Goal: Task Accomplishment & Management: Use online tool/utility

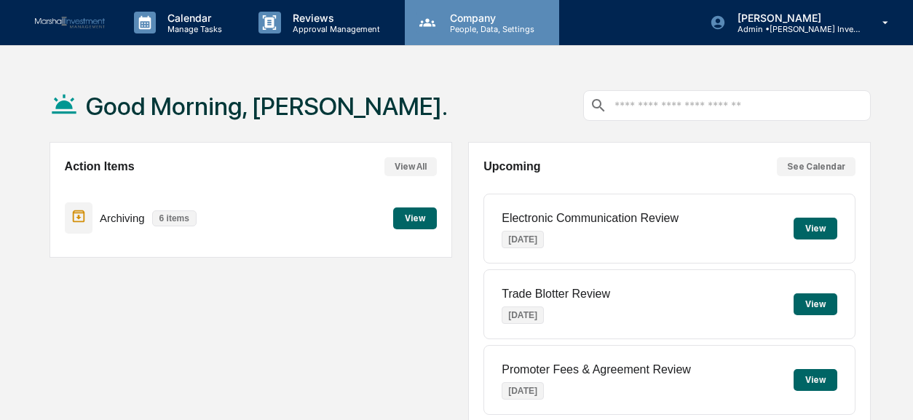
click at [479, 28] on p "People, Data, Settings" at bounding box center [489, 29] width 103 height 10
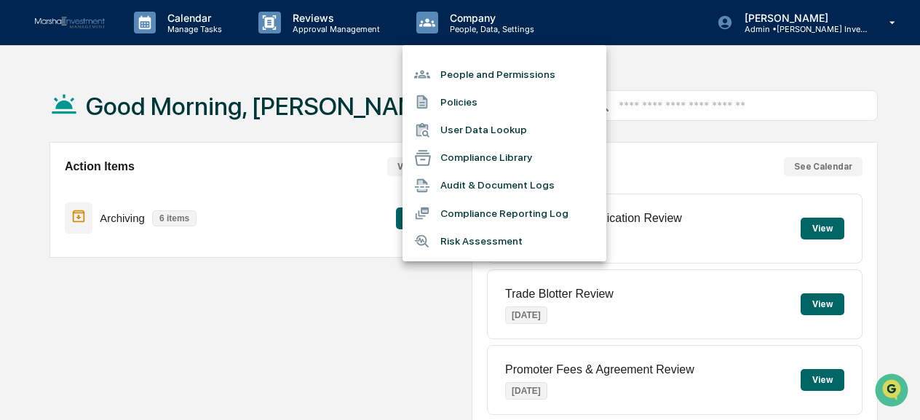
click at [469, 151] on li "Compliance Library" at bounding box center [504, 158] width 204 height 28
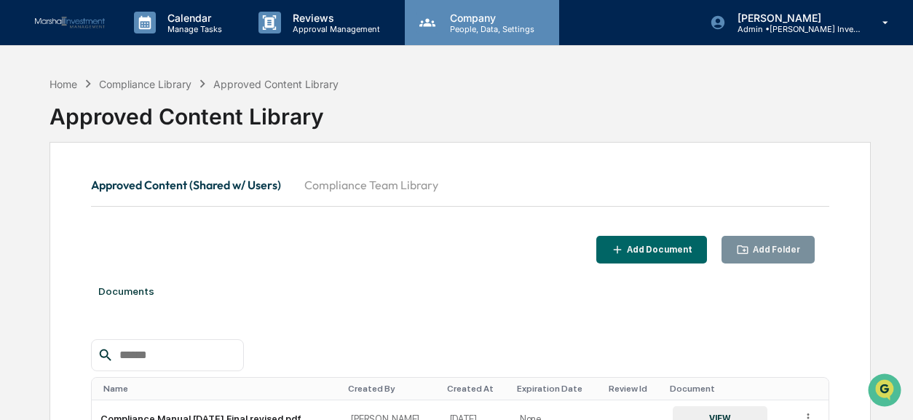
click at [470, 36] on div "Company People, Data, Settings" at bounding box center [482, 22] width 154 height 45
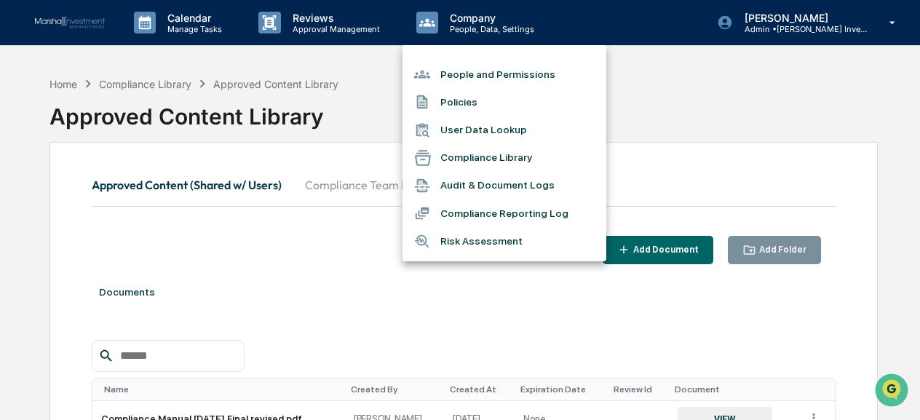
click at [467, 106] on li "Policies" at bounding box center [504, 102] width 204 height 28
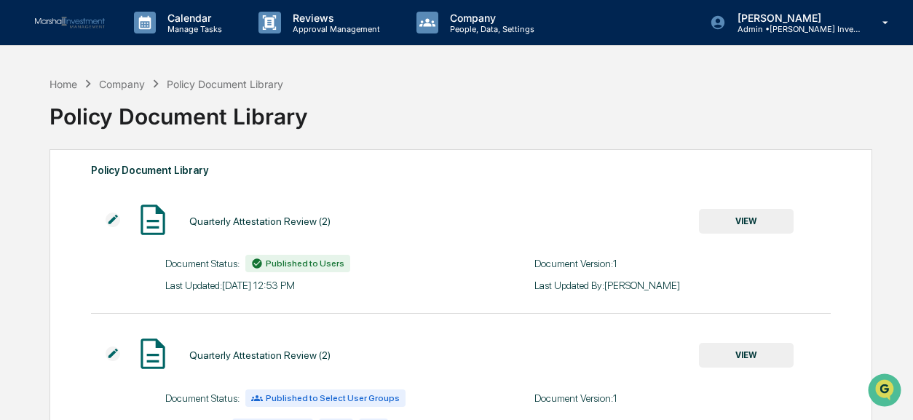
click at [755, 222] on button "VIEW" at bounding box center [746, 221] width 95 height 25
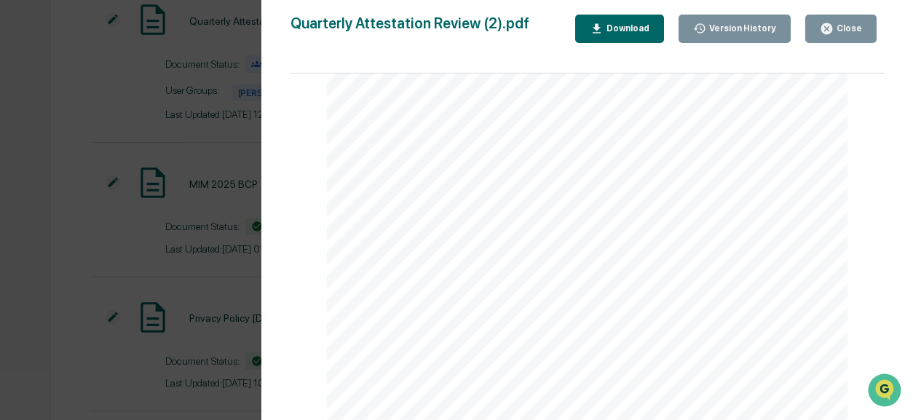
scroll to position [418, 0]
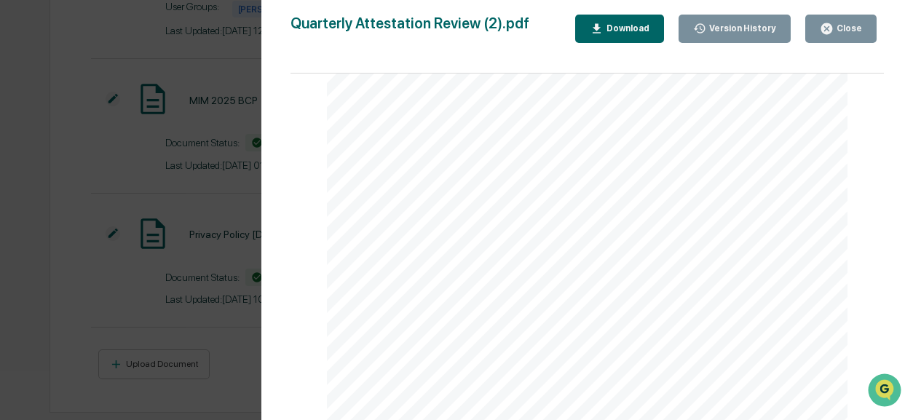
click at [846, 36] on button "Close" at bounding box center [840, 29] width 71 height 28
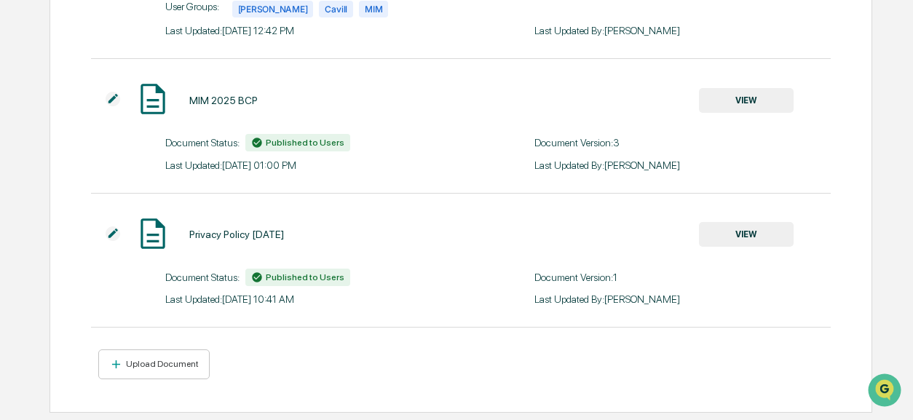
scroll to position [11, 0]
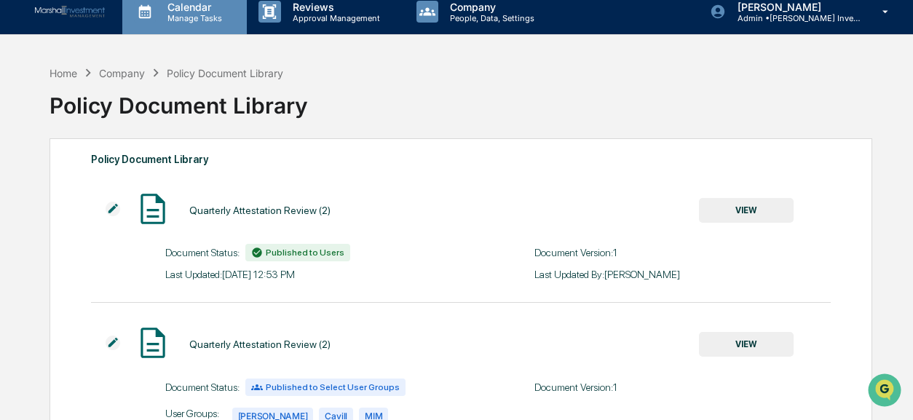
click at [194, 11] on p "Calendar" at bounding box center [193, 7] width 74 height 12
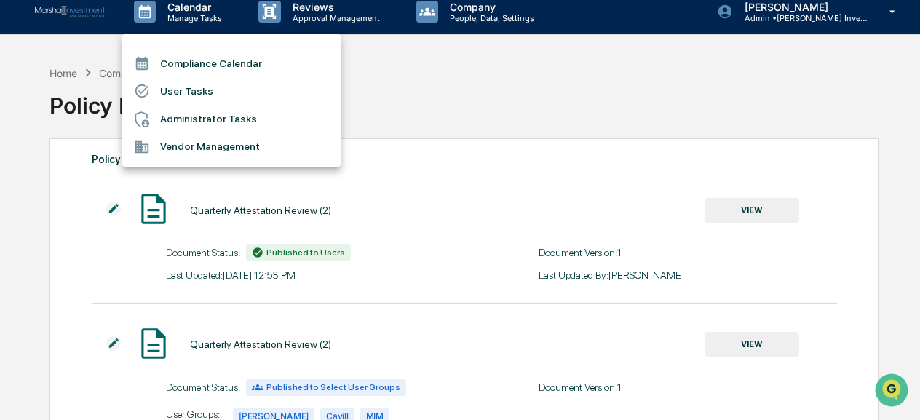
click at [205, 98] on li "User Tasks" at bounding box center [231, 91] width 218 height 28
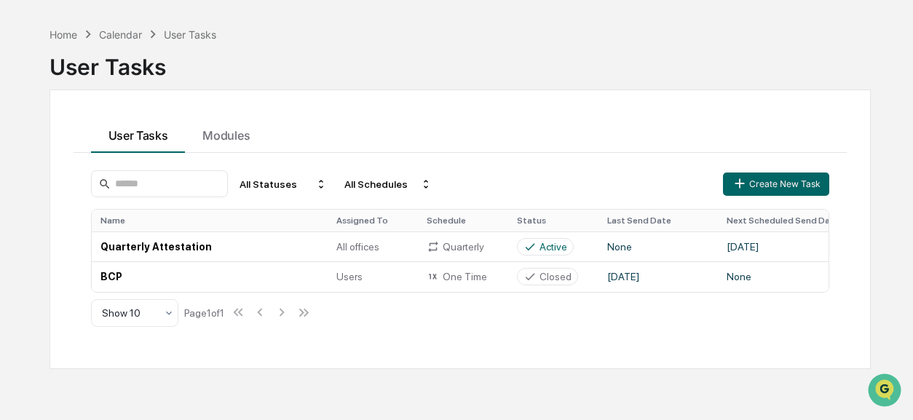
scroll to position [68, 0]
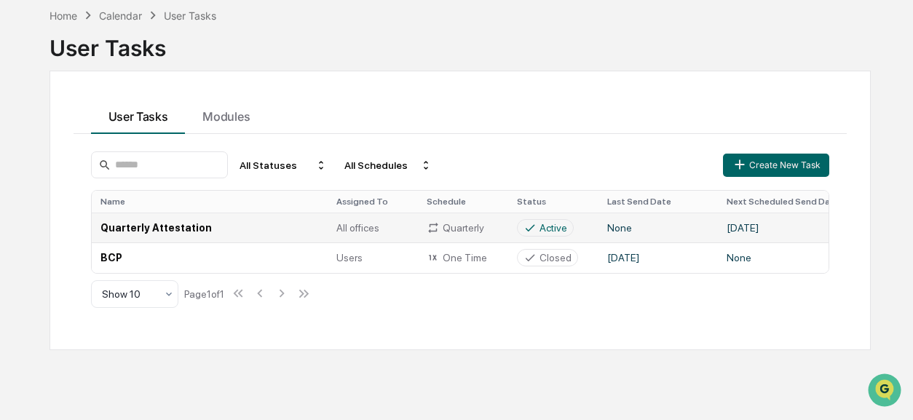
click at [165, 232] on td "Quarterly Attestation" at bounding box center [210, 228] width 236 height 30
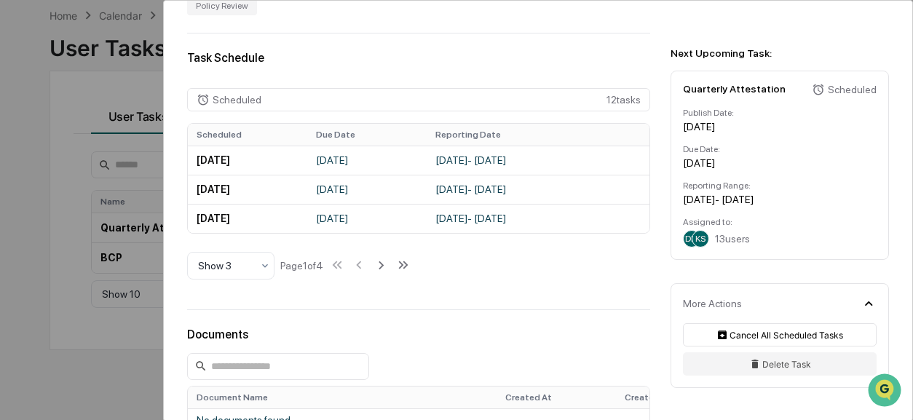
scroll to position [291, 0]
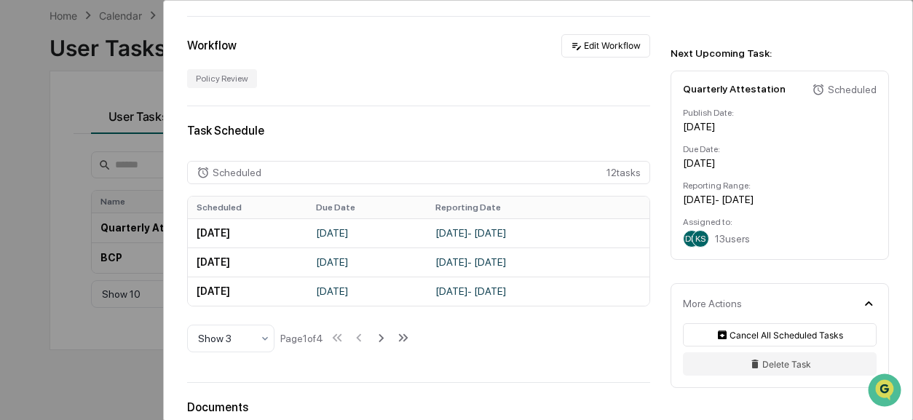
click at [699, 241] on span "KS" at bounding box center [700, 239] width 10 height 10
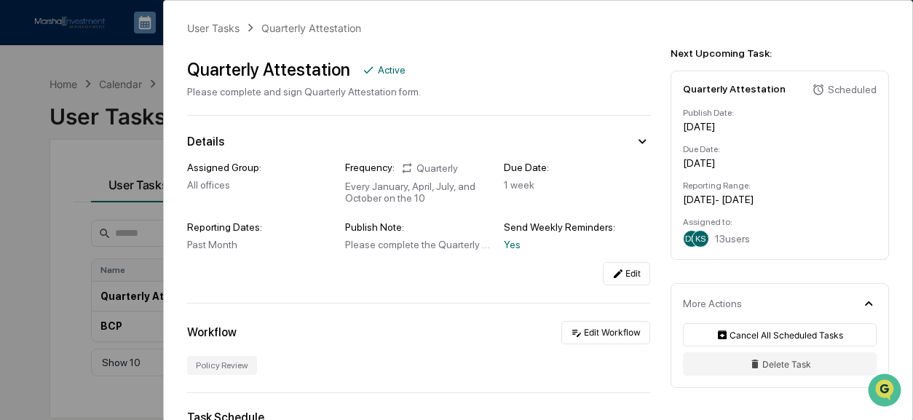
scroll to position [0, 0]
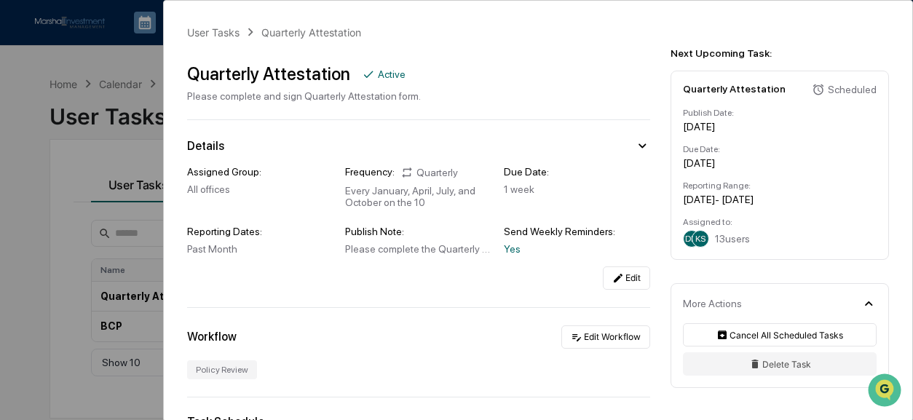
click at [121, 53] on div "User Tasks Quarterly Attestation Quarterly Attestation Active Please complete a…" at bounding box center [456, 210] width 913 height 420
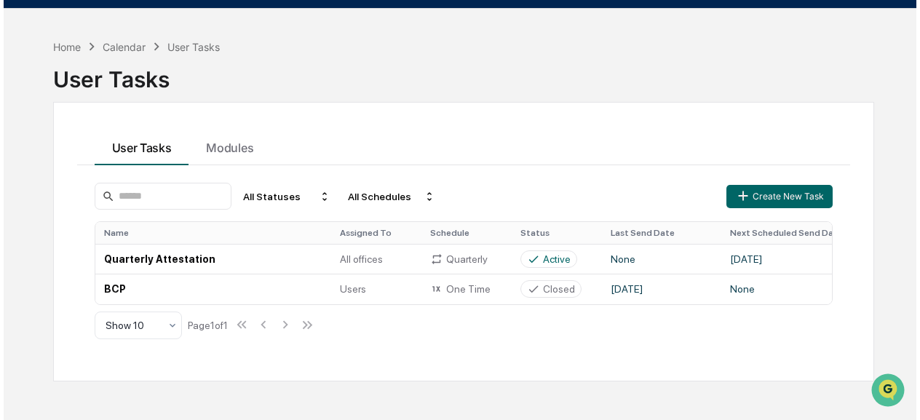
scroll to position [68, 0]
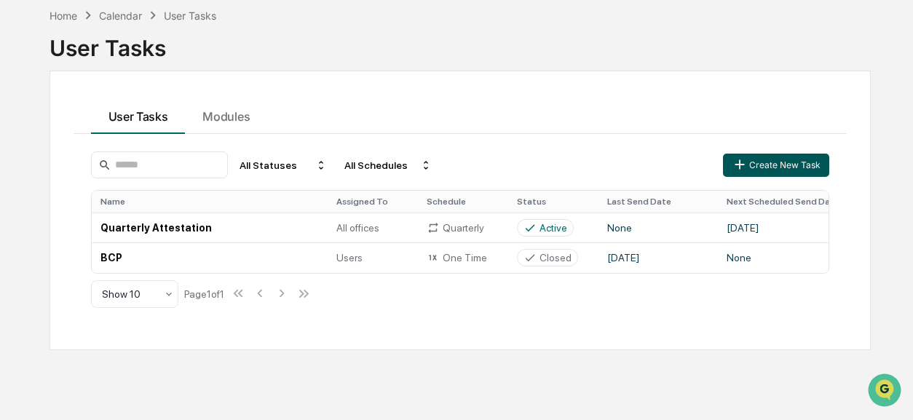
click at [762, 160] on button "Create New Task" at bounding box center [776, 165] width 106 height 23
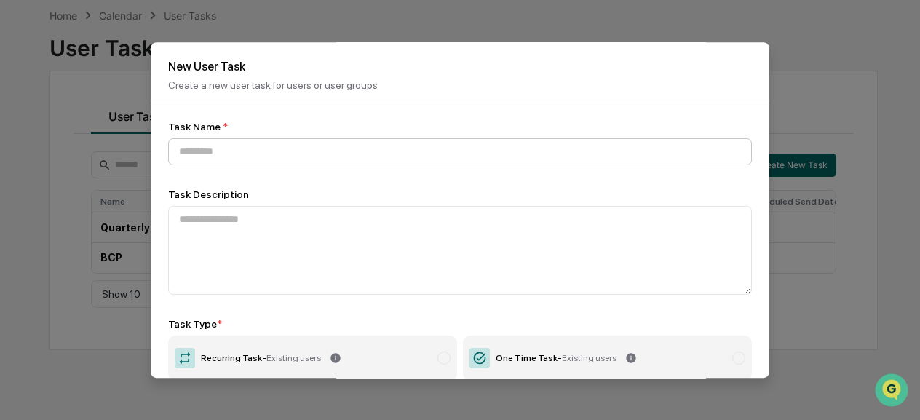
click at [232, 158] on input at bounding box center [460, 151] width 584 height 27
type input "**********"
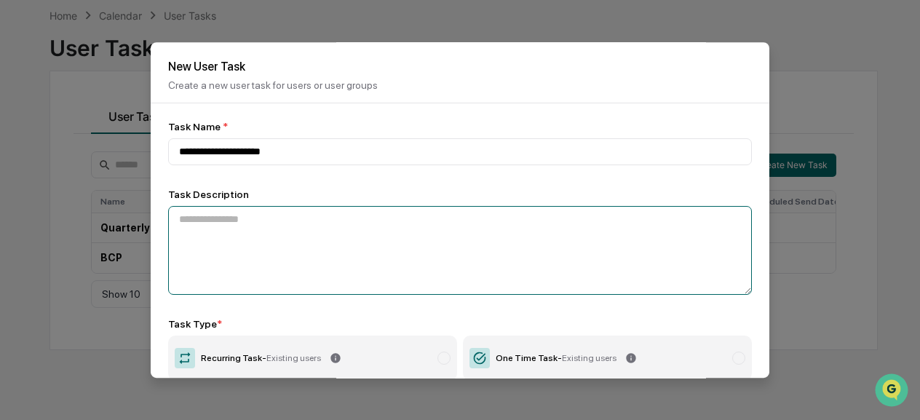
click at [271, 223] on textarea at bounding box center [460, 250] width 584 height 89
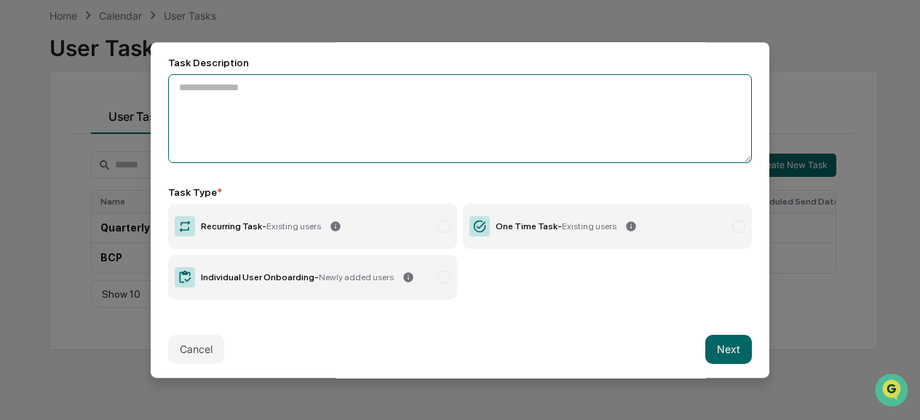
scroll to position [143, 0]
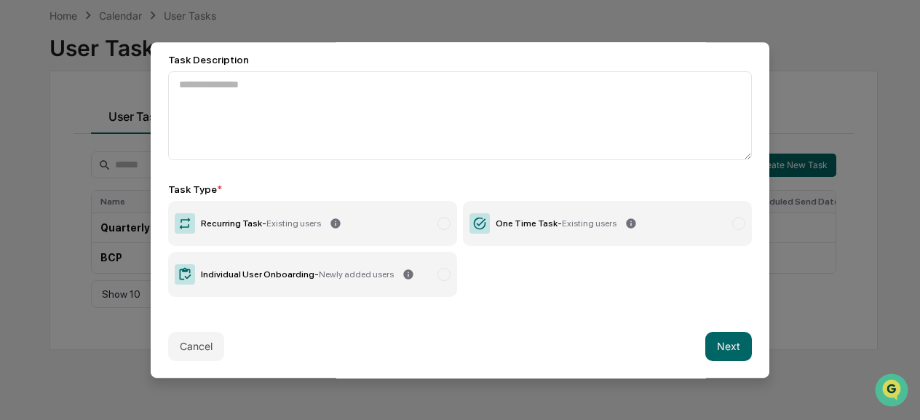
click at [517, 218] on div "One Time Task - Existing users" at bounding box center [556, 223] width 121 height 10
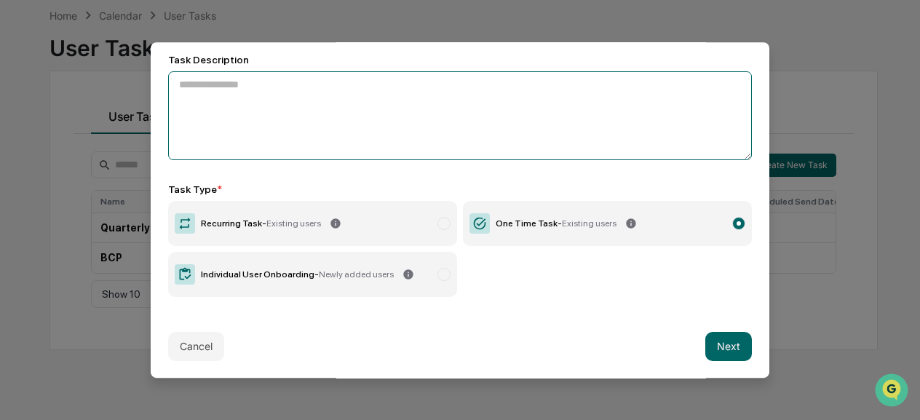
click at [323, 126] on textarea at bounding box center [460, 115] width 584 height 89
type textarea "**********"
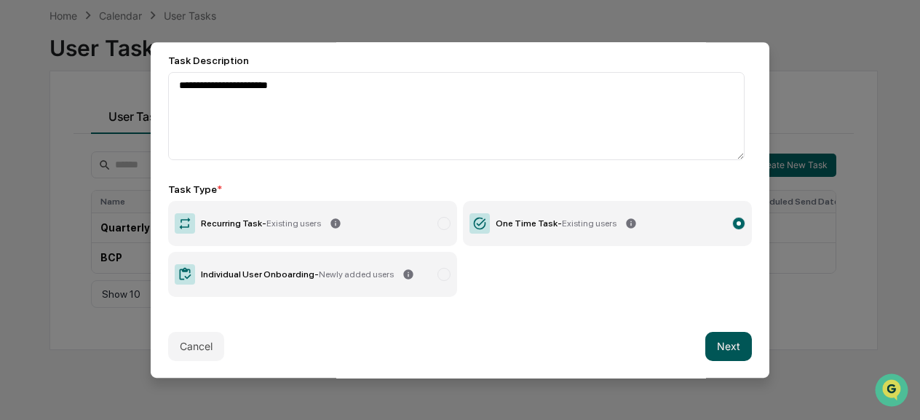
click at [716, 340] on button "Next" at bounding box center [728, 346] width 47 height 29
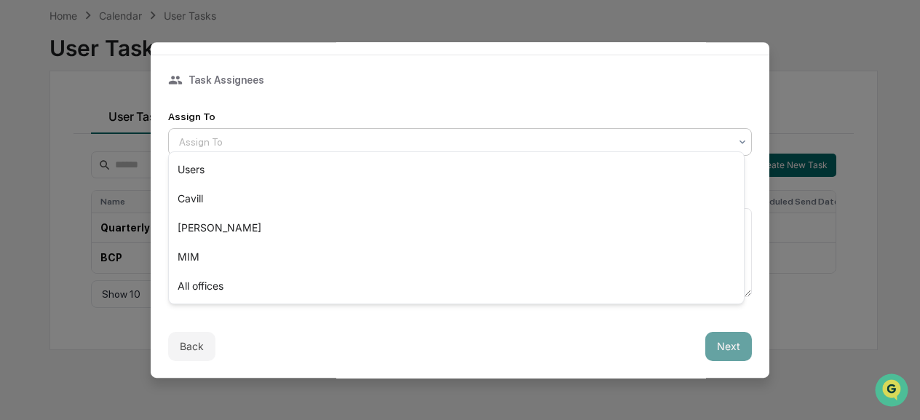
click at [396, 135] on div at bounding box center [454, 142] width 550 height 15
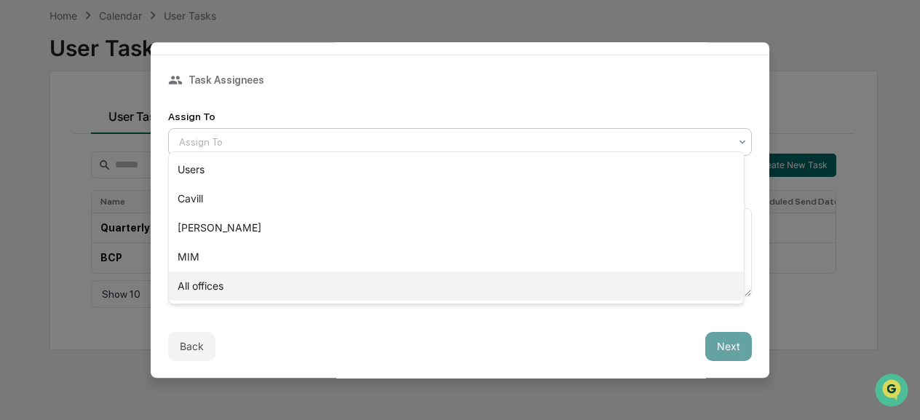
click at [286, 289] on div "All offices" at bounding box center [456, 285] width 575 height 29
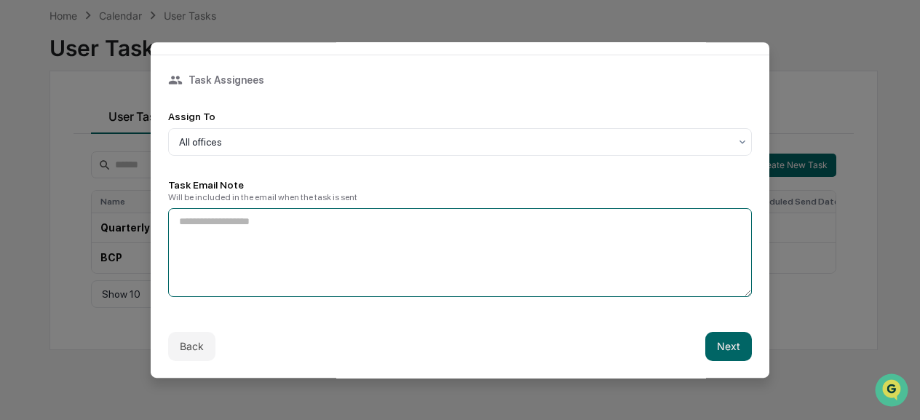
click at [290, 274] on textarea at bounding box center [460, 252] width 584 height 89
type textarea "**********"
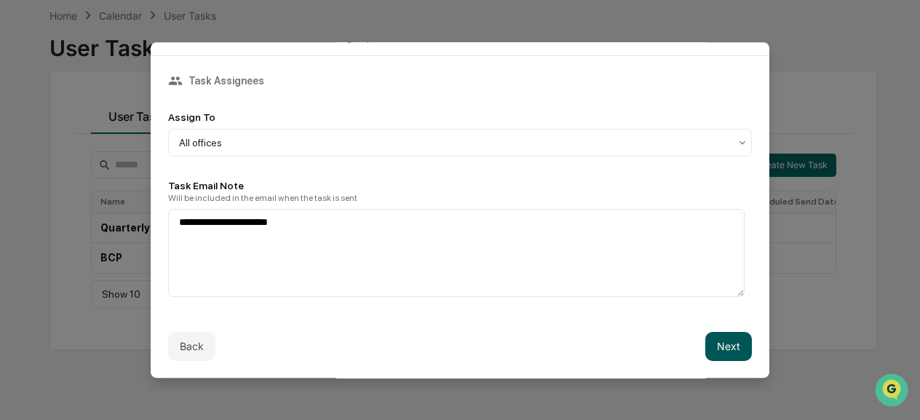
click at [713, 341] on button "Next" at bounding box center [728, 346] width 47 height 29
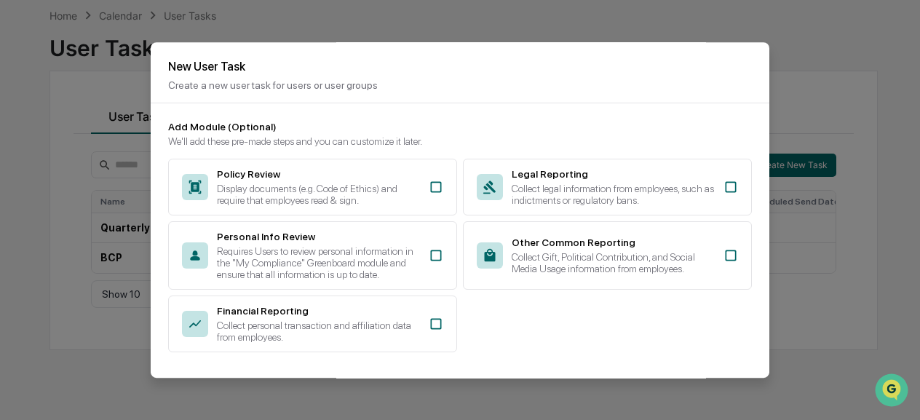
scroll to position [67, 0]
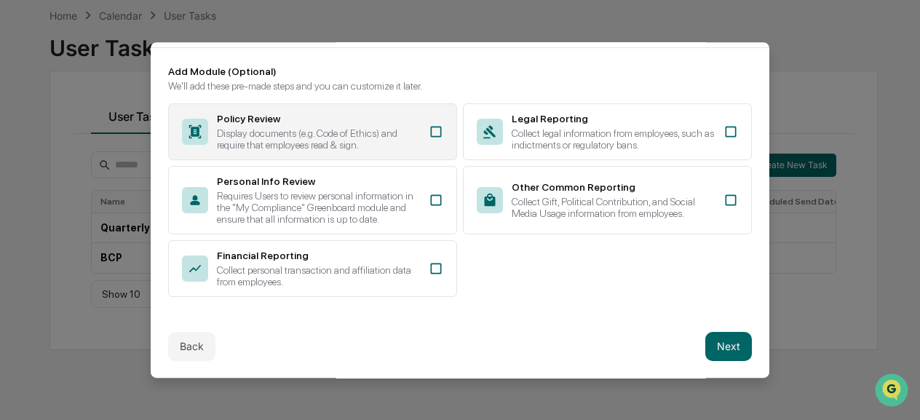
click at [434, 124] on icon at bounding box center [436, 131] width 15 height 15
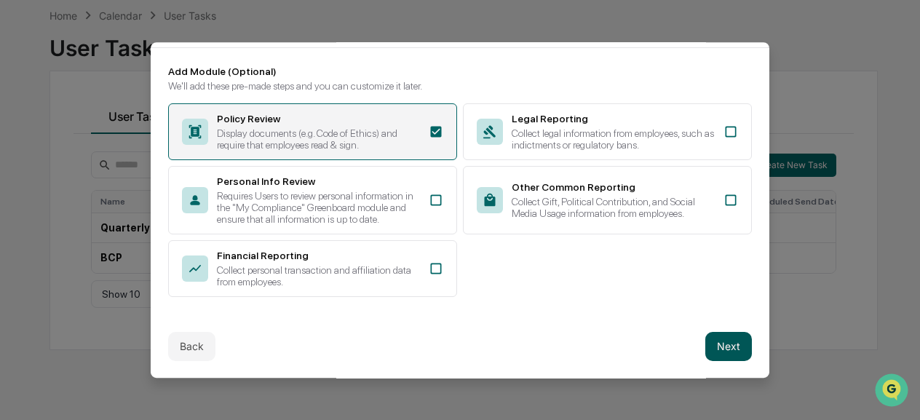
click at [729, 337] on button "Next" at bounding box center [728, 346] width 47 height 29
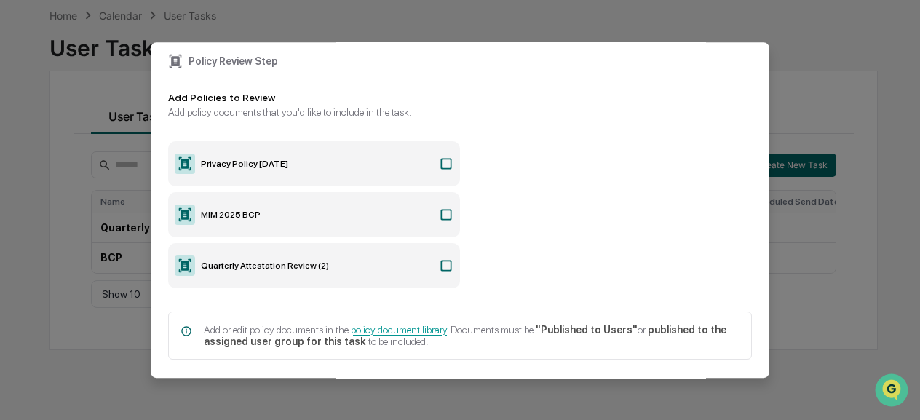
click at [456, 258] on label "Quarterly Attestation Review (2)" at bounding box center [314, 265] width 292 height 45
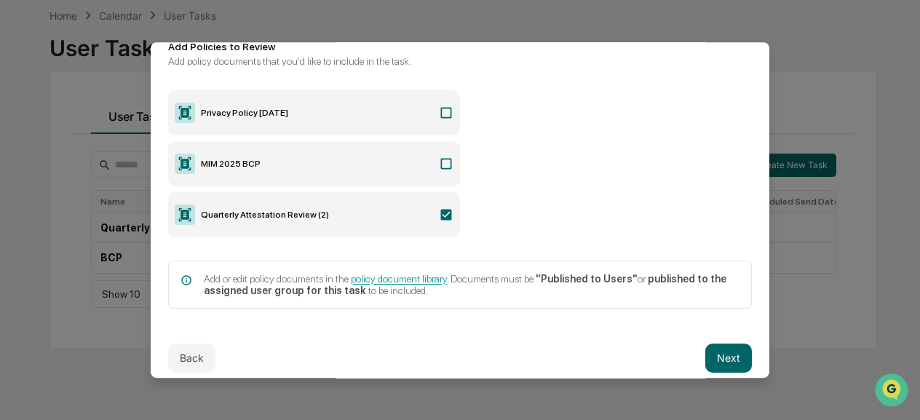
scroll to position [137, 0]
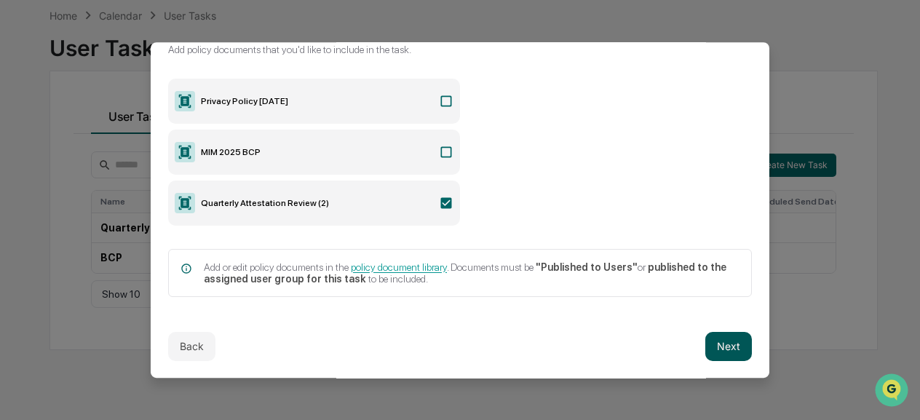
click at [717, 339] on button "Next" at bounding box center [728, 346] width 47 height 29
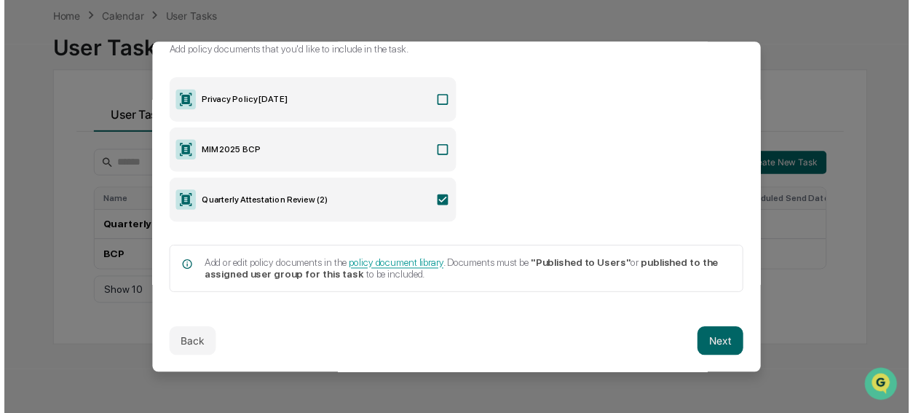
scroll to position [0, 0]
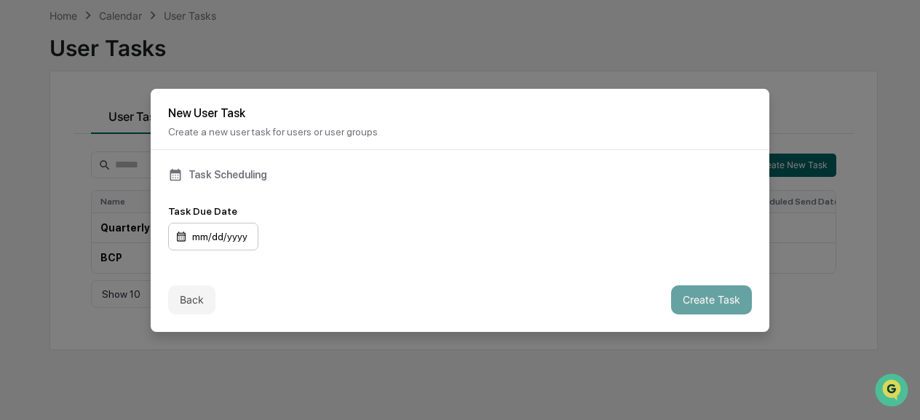
click at [232, 231] on div "mm/dd/yyyy" at bounding box center [213, 237] width 90 height 28
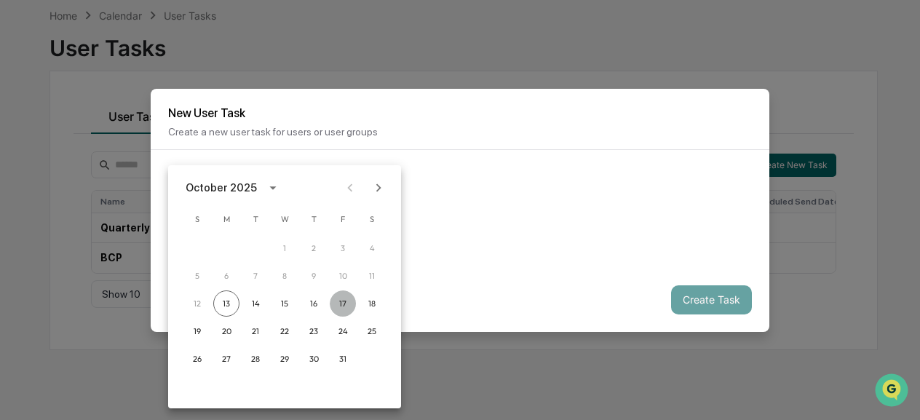
click at [336, 304] on button "17" at bounding box center [343, 303] width 26 height 26
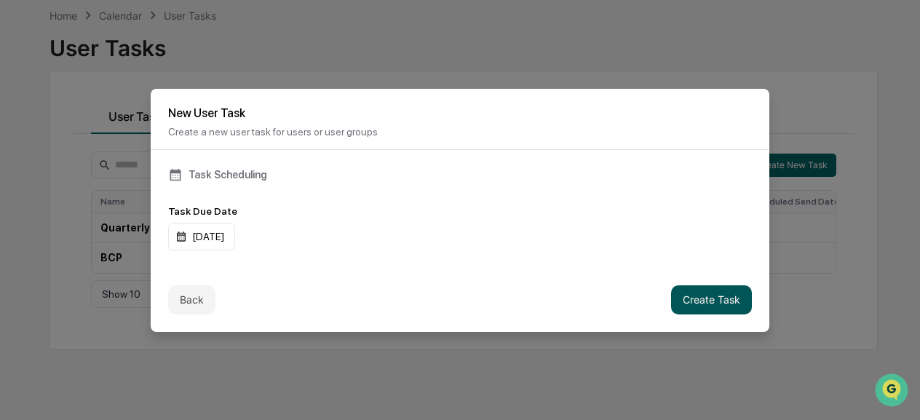
click at [707, 294] on button "Create Task" at bounding box center [711, 299] width 81 height 29
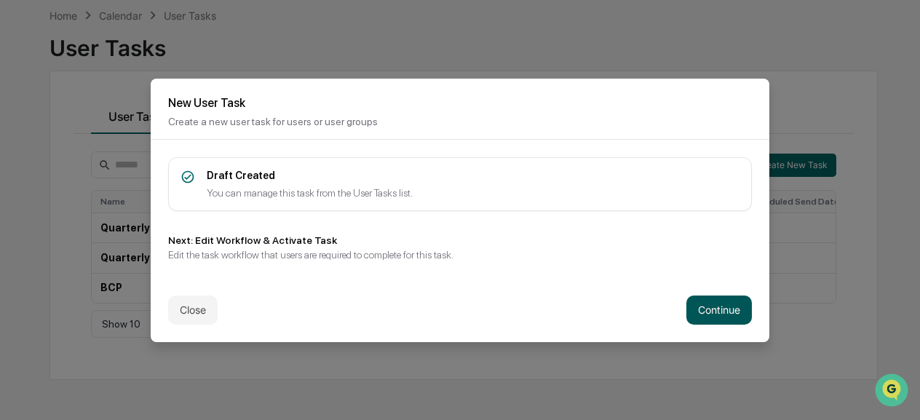
click at [700, 306] on button "Continue" at bounding box center [719, 309] width 66 height 29
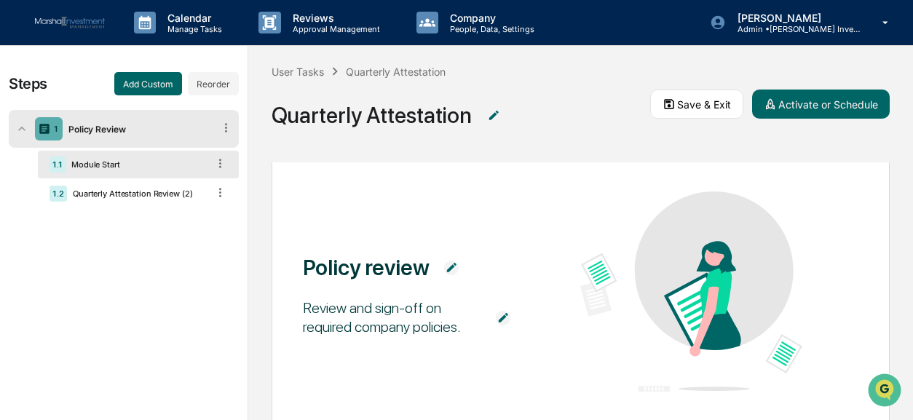
scroll to position [189, 0]
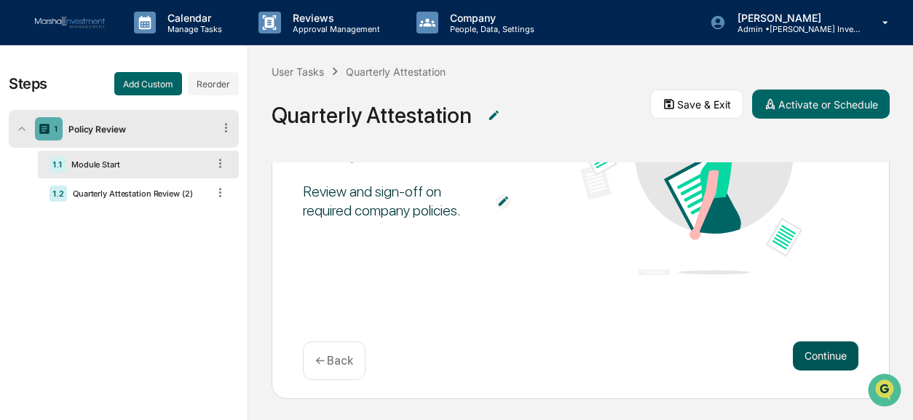
click at [819, 352] on button "Continue" at bounding box center [826, 355] width 66 height 29
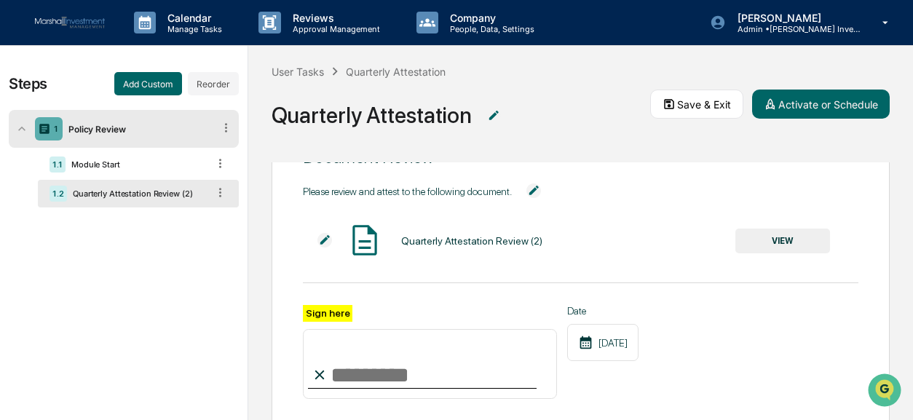
scroll to position [0, 0]
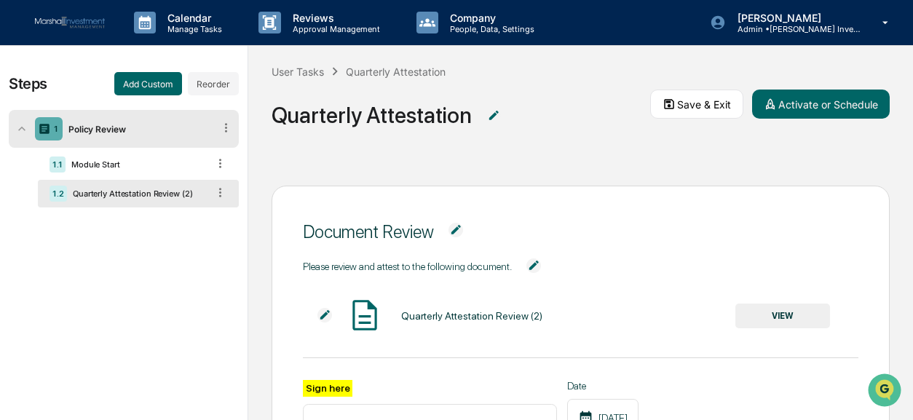
click at [755, 320] on button "VIEW" at bounding box center [782, 316] width 95 height 25
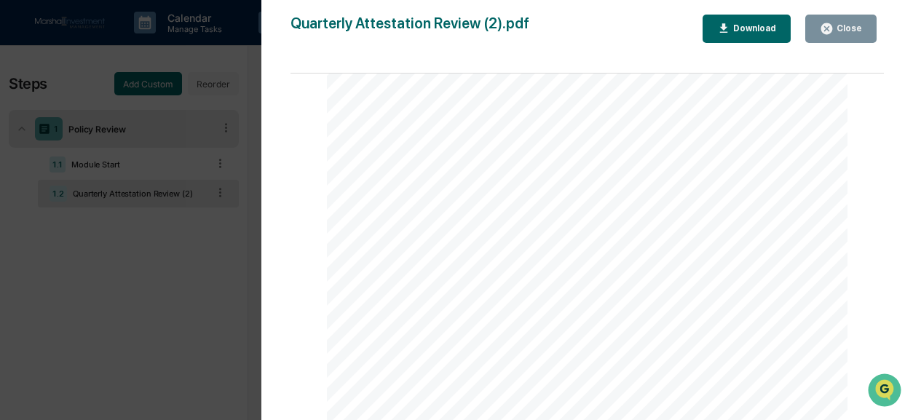
scroll to position [146, 0]
click at [474, 117] on div "Prepared By: Integrated Compliance Advisors, Ltd. 20230 6 - 1 - QUARTERLY ATTES…" at bounding box center [587, 297] width 520 height 673
click at [476, 125] on div "Prepared By: Integrated Compliance Advisors, Ltd. 20230 6 - 1 - QUARTERLY ATTES…" at bounding box center [587, 297] width 520 height 673
click at [767, 18] on button "Download" at bounding box center [746, 29] width 89 height 28
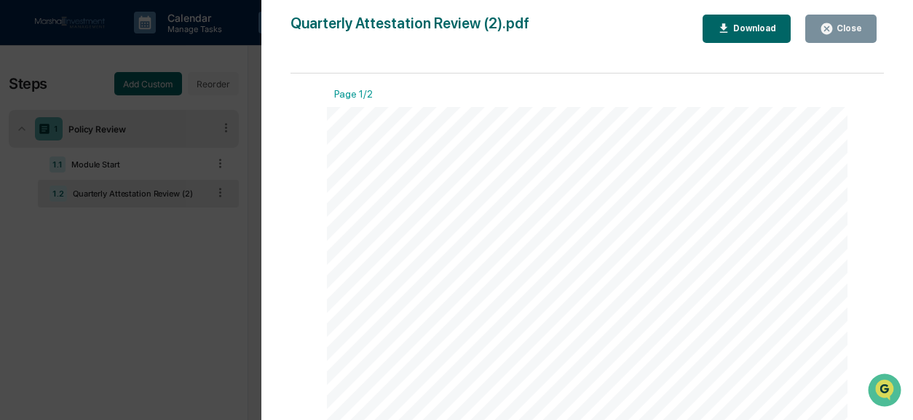
scroll to position [0, 0]
click at [845, 17] on button "Close" at bounding box center [840, 29] width 71 height 28
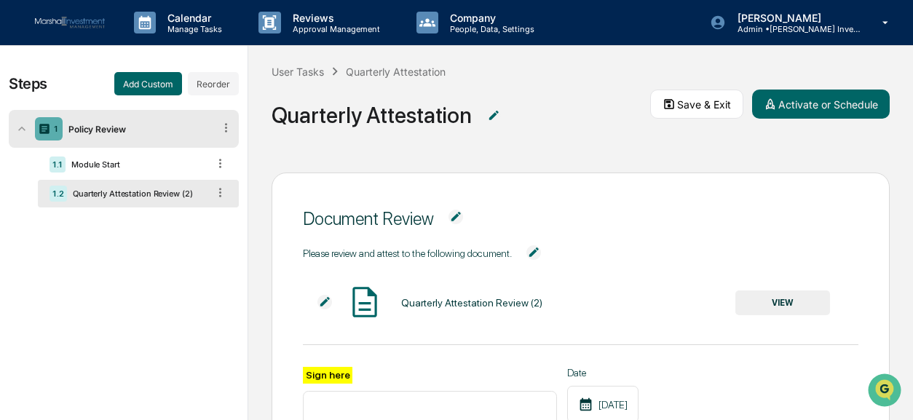
scroll to position [86, 0]
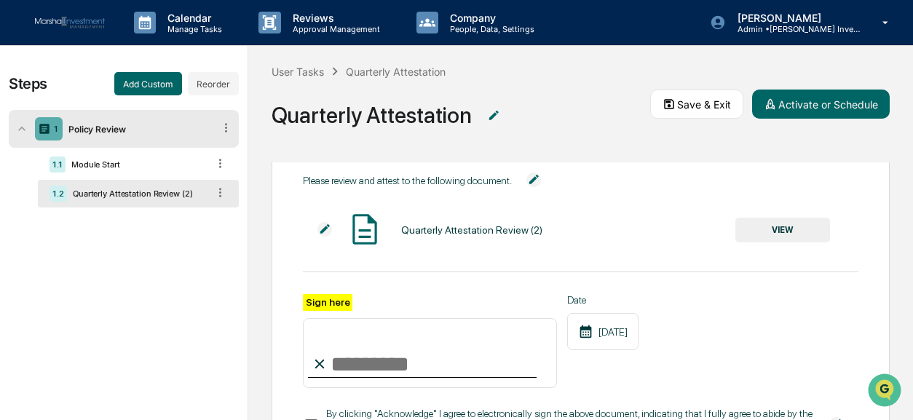
click at [537, 177] on img at bounding box center [533, 179] width 15 height 15
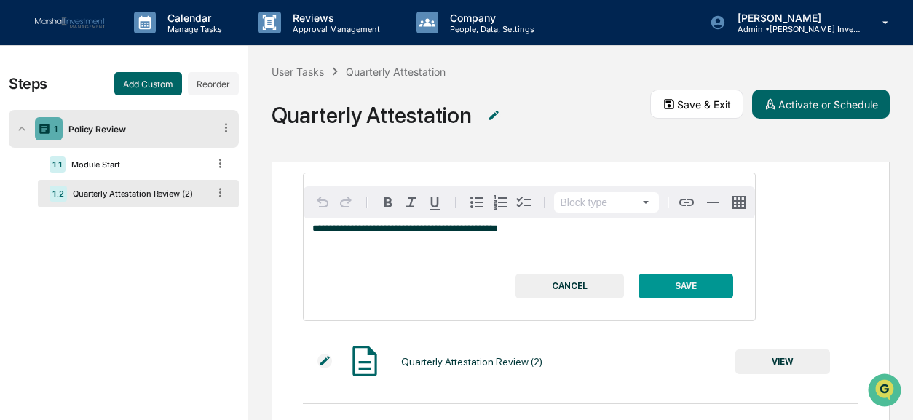
click at [574, 283] on button "CANCEL" at bounding box center [569, 286] width 108 height 25
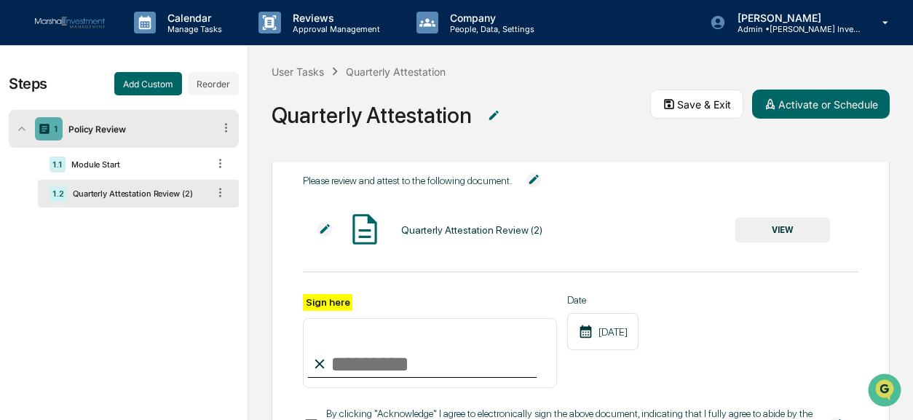
click at [781, 229] on button "VIEW" at bounding box center [782, 230] width 95 height 25
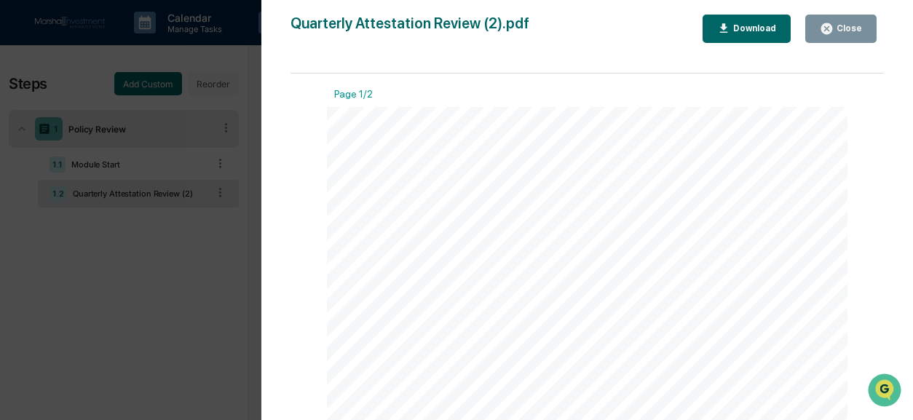
click at [754, 28] on div "Download" at bounding box center [753, 28] width 46 height 10
click at [854, 34] on div "Close" at bounding box center [841, 29] width 42 height 14
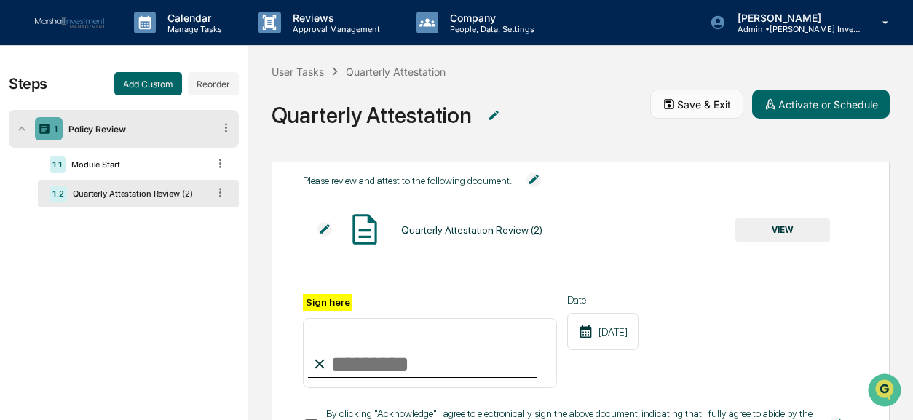
click at [698, 109] on button "Save & Exit" at bounding box center [696, 104] width 93 height 29
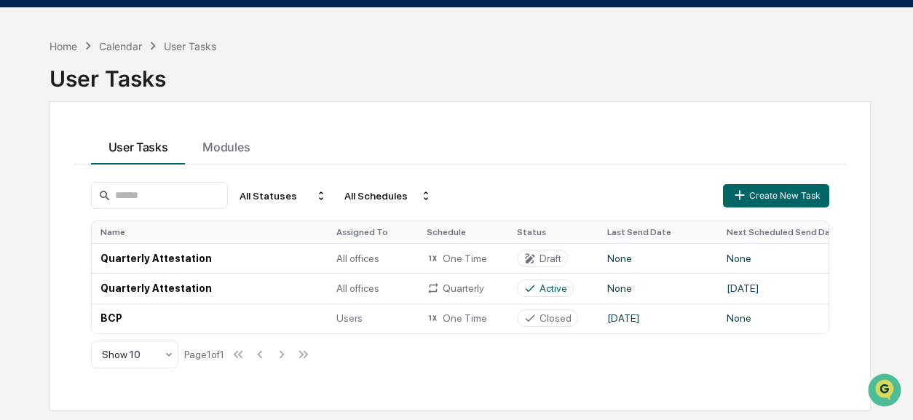
scroll to position [68, 0]
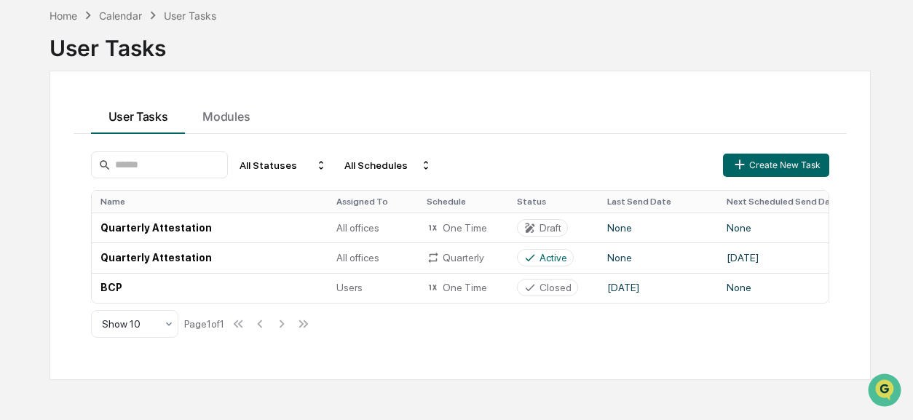
drag, startPoint x: 271, startPoint y: 231, endPoint x: 568, endPoint y: 114, distance: 319.2
click at [568, 114] on div "User Tasks Modules" at bounding box center [461, 114] width 774 height 39
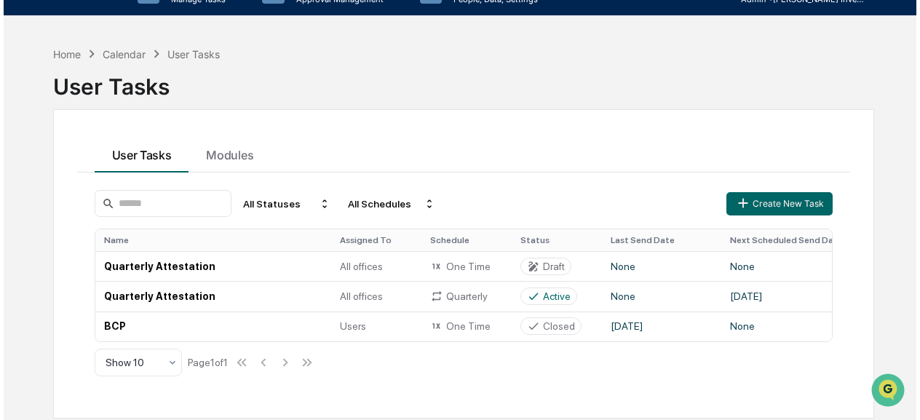
scroll to position [0, 0]
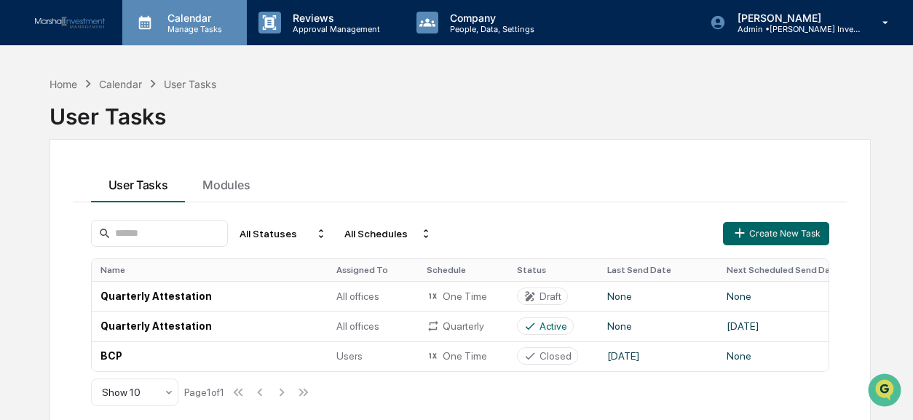
click at [186, 20] on p "Calendar" at bounding box center [193, 18] width 74 height 12
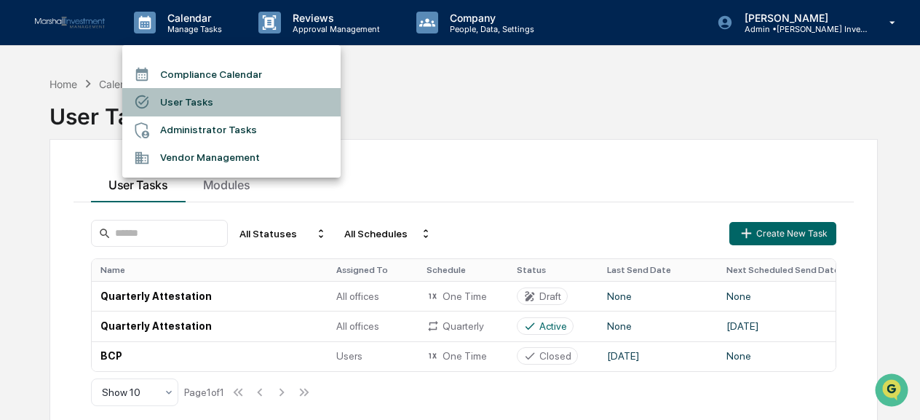
click at [191, 106] on li "User Tasks" at bounding box center [231, 102] width 218 height 28
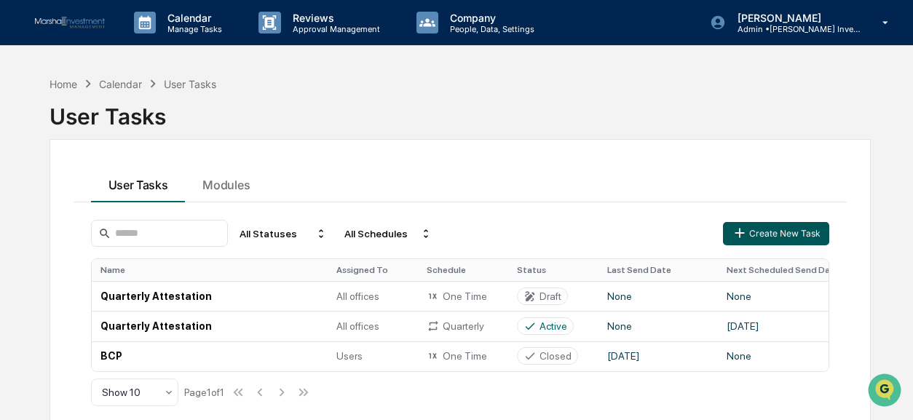
click at [815, 231] on button "Create New Task" at bounding box center [776, 233] width 106 height 23
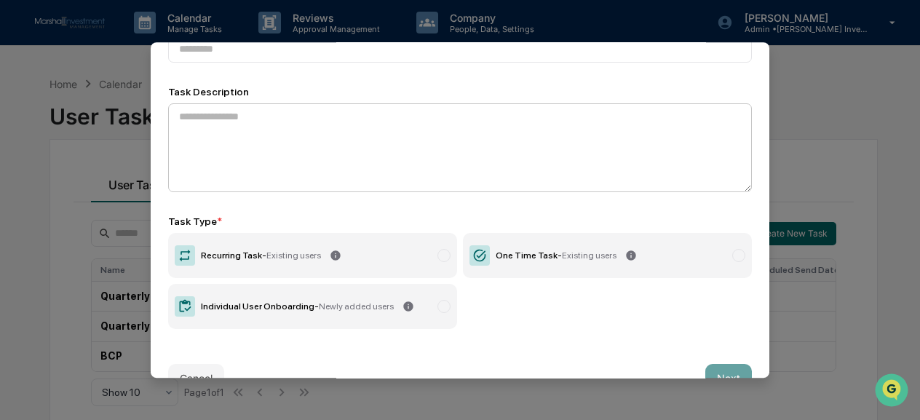
scroll to position [70, 0]
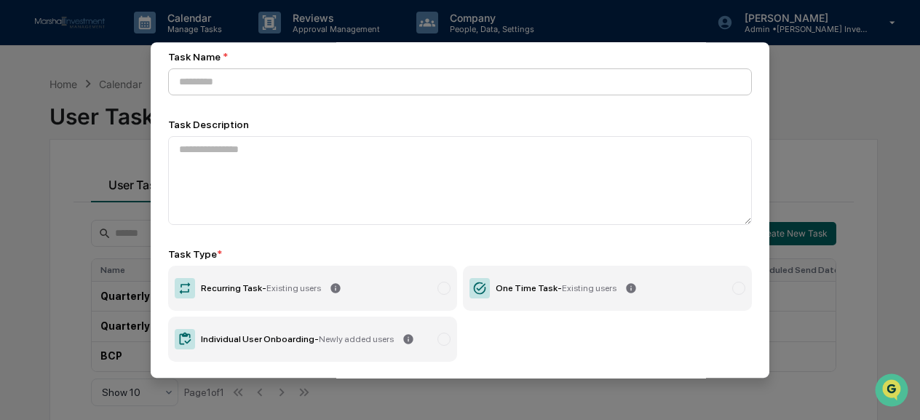
click at [248, 91] on input at bounding box center [460, 81] width 584 height 27
type input "****"
click at [581, 277] on label "One Time Task - Existing users" at bounding box center [607, 288] width 289 height 45
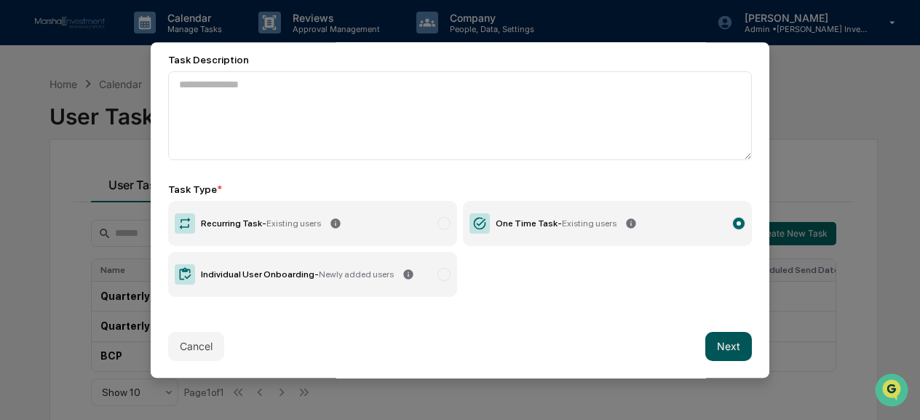
click at [710, 341] on button "Next" at bounding box center [728, 346] width 47 height 29
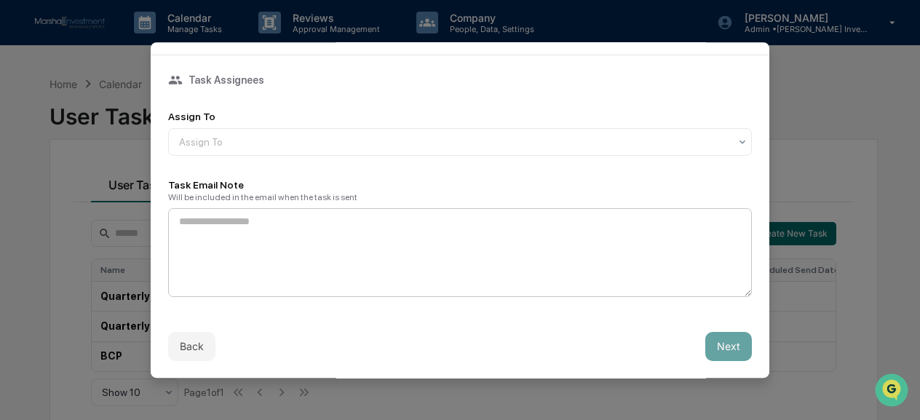
scroll to position [56, 0]
click at [211, 138] on div at bounding box center [454, 142] width 550 height 15
type input "*"
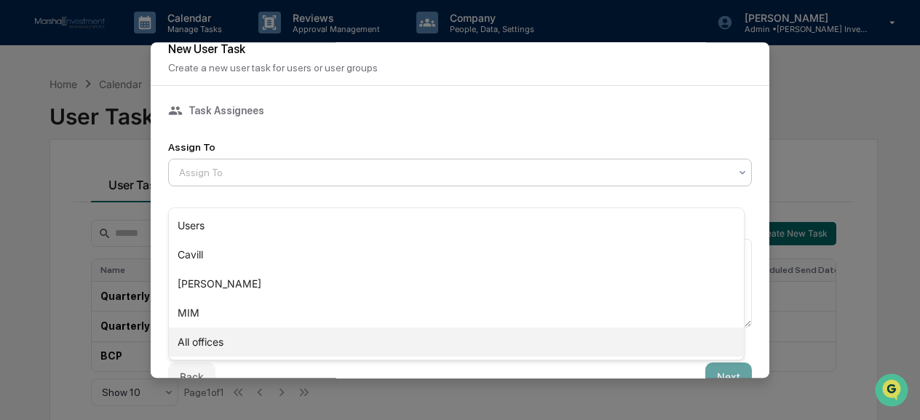
scroll to position [0, 0]
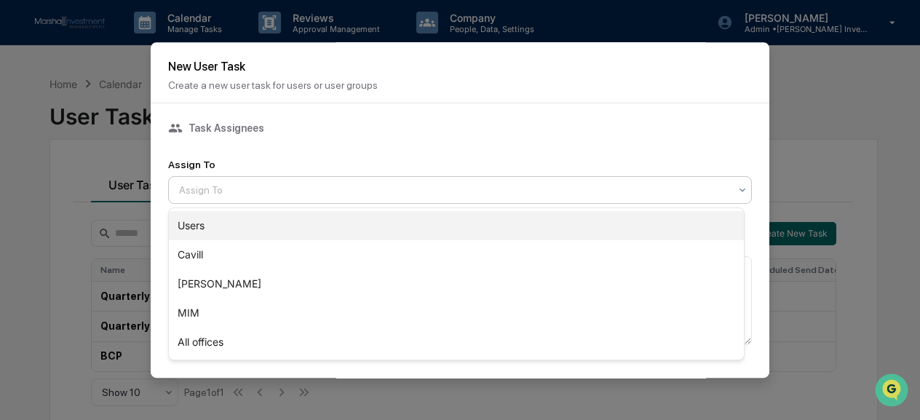
click at [193, 229] on div "Users" at bounding box center [456, 225] width 575 height 29
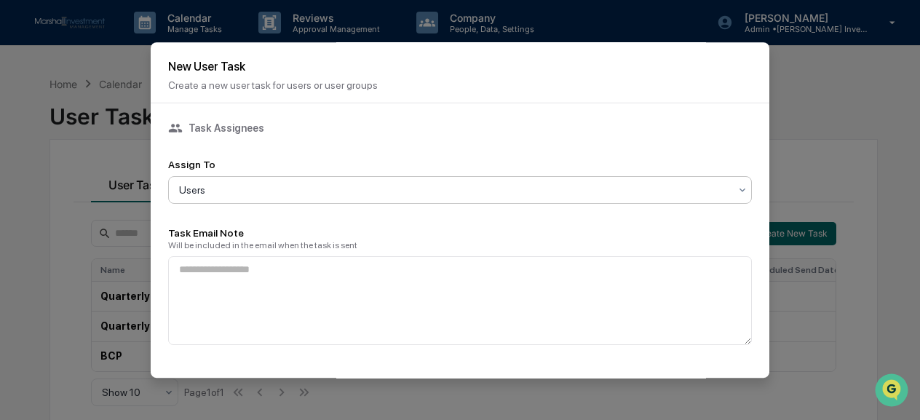
click at [231, 191] on div at bounding box center [454, 190] width 550 height 15
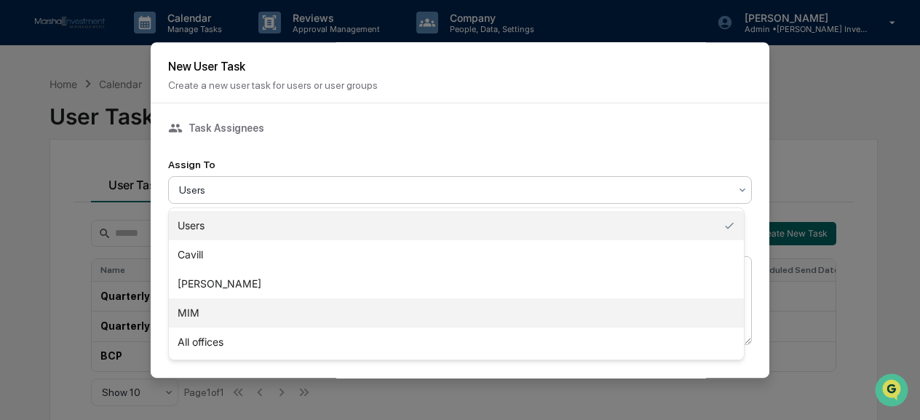
click at [220, 318] on div "MIM" at bounding box center [456, 312] width 575 height 29
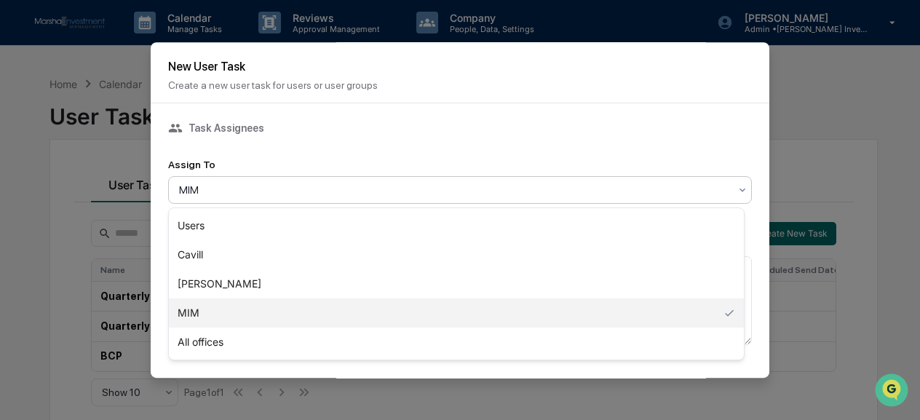
click at [229, 194] on div at bounding box center [454, 190] width 550 height 15
click at [751, 279] on div "Task Assignees Assign To option MIM , selected. 5 results available. Use Up and…" at bounding box center [460, 232] width 619 height 259
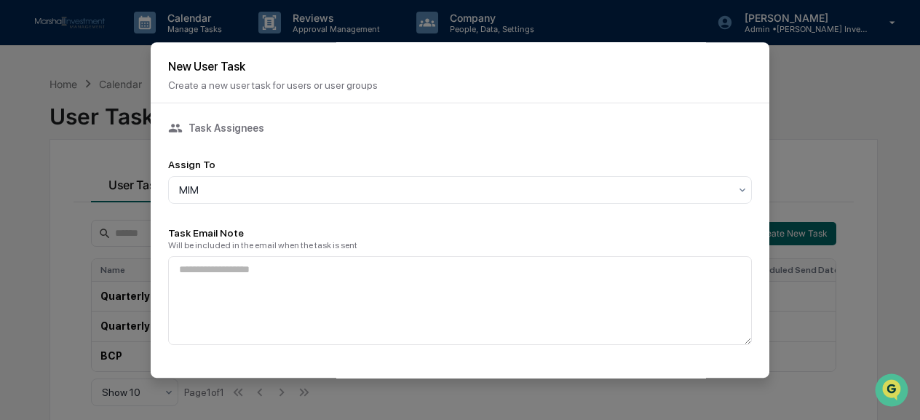
scroll to position [56, 0]
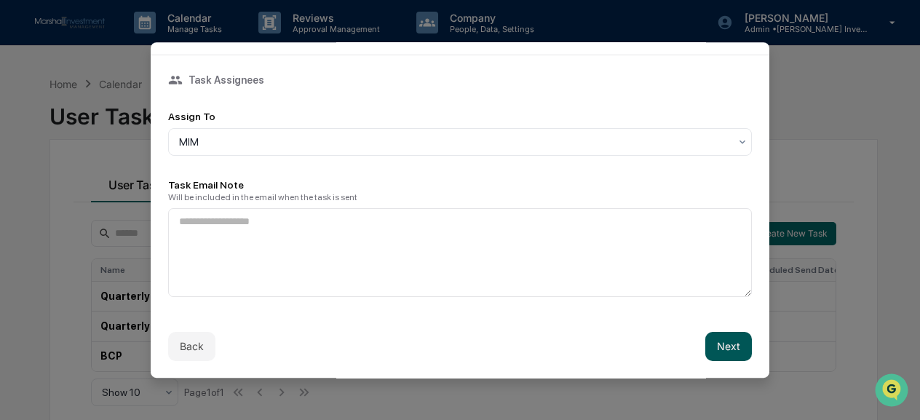
click at [713, 336] on button "Next" at bounding box center [728, 346] width 47 height 29
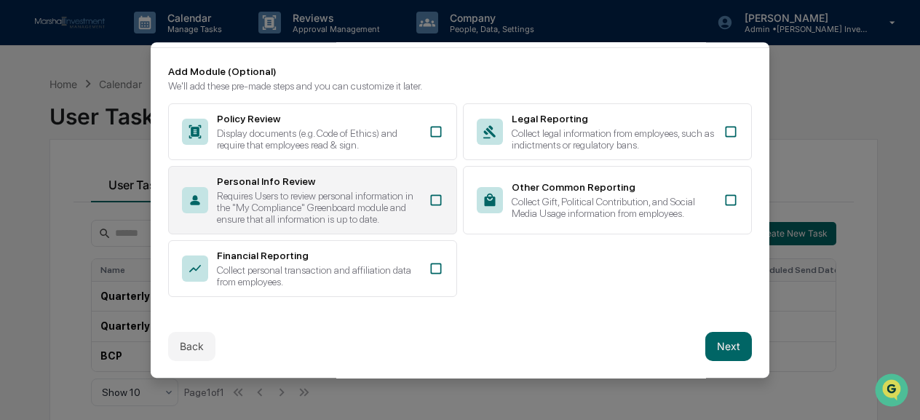
click at [413, 208] on div "Requires Users to review personal information in the "My Compliance" Greenboard…" at bounding box center [318, 207] width 203 height 35
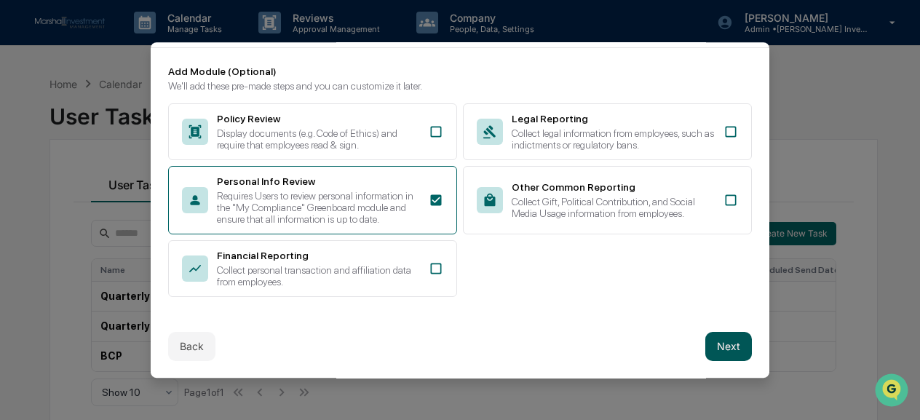
click at [715, 350] on button "Next" at bounding box center [728, 346] width 47 height 29
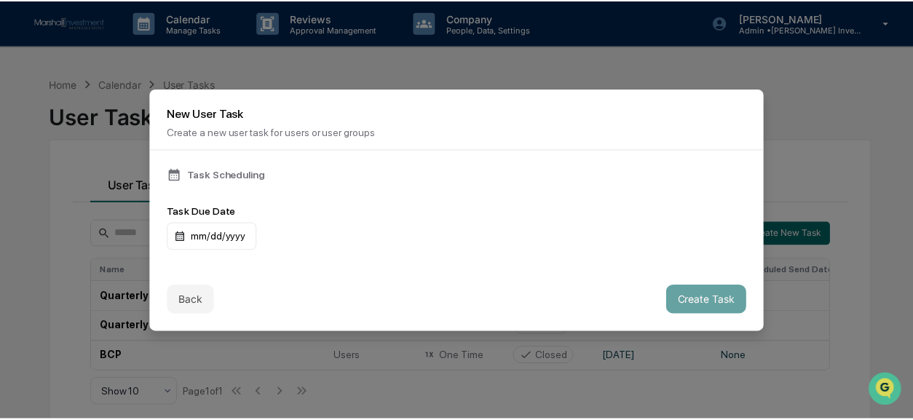
scroll to position [0, 0]
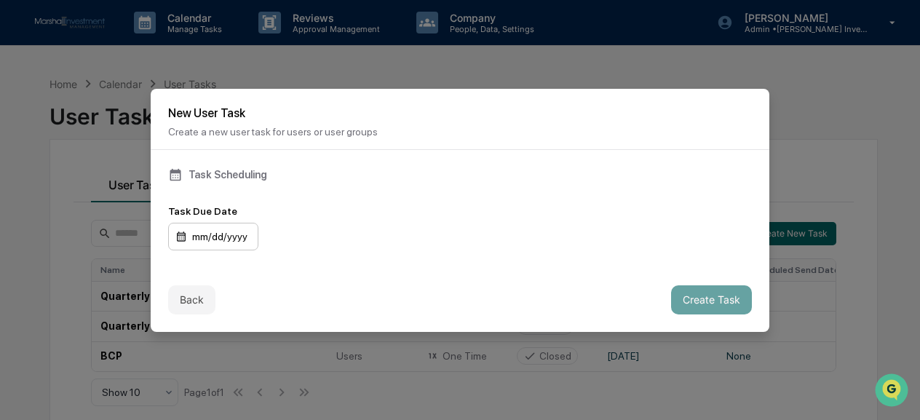
click at [223, 226] on div "mm/dd/yyyy" at bounding box center [213, 237] width 90 height 28
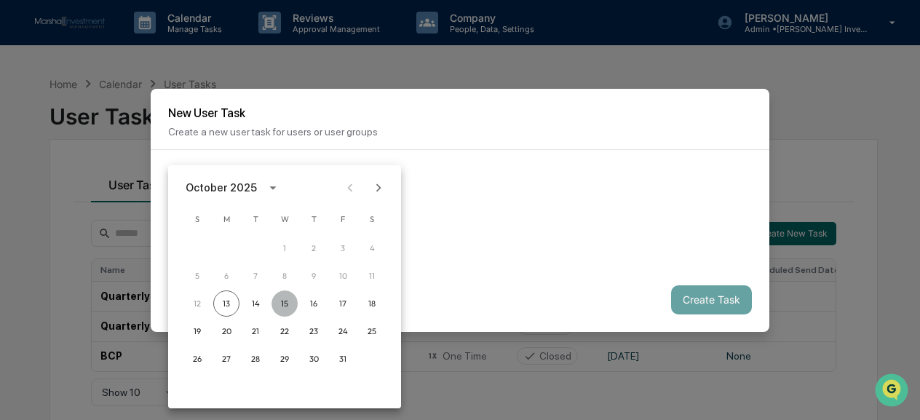
click at [284, 300] on button "15" at bounding box center [284, 303] width 26 height 26
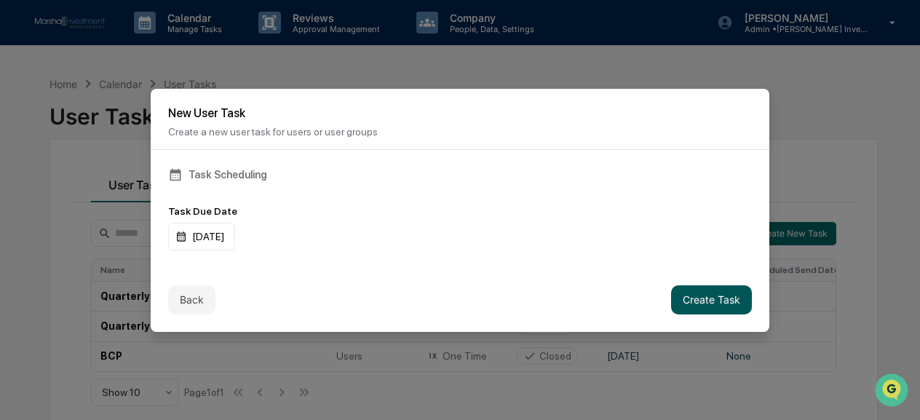
drag, startPoint x: 718, startPoint y: 299, endPoint x: 678, endPoint y: 299, distance: 39.3
click at [715, 299] on button "Create Task" at bounding box center [711, 299] width 81 height 29
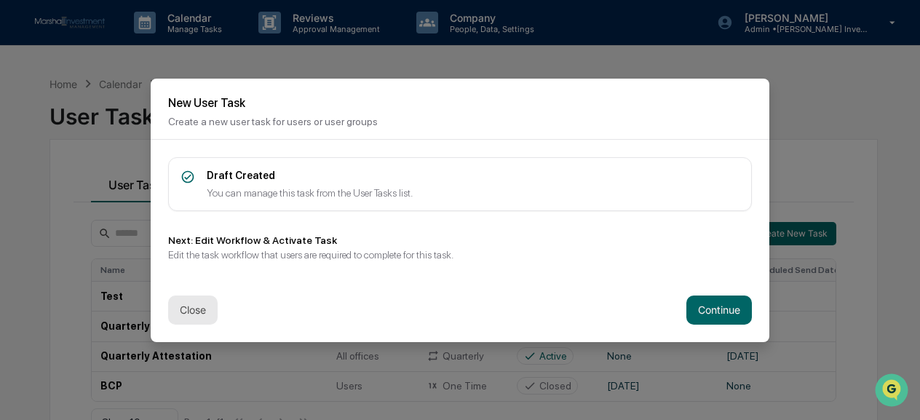
click at [189, 308] on button "Close" at bounding box center [192, 309] width 49 height 29
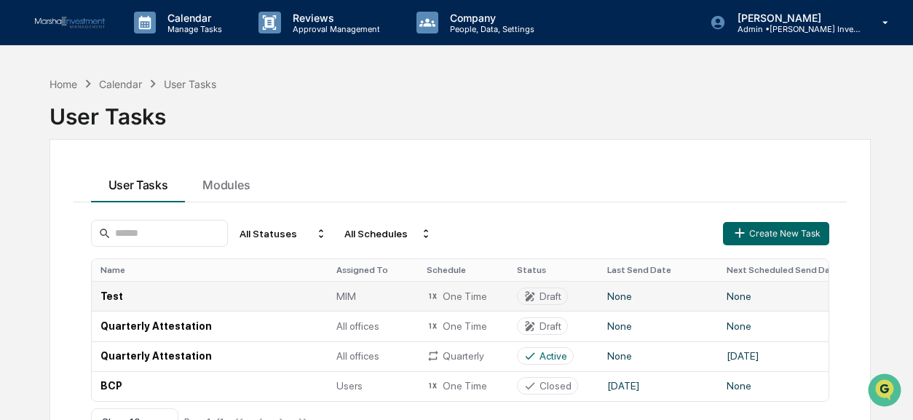
click at [293, 304] on td "Test" at bounding box center [210, 296] width 236 height 30
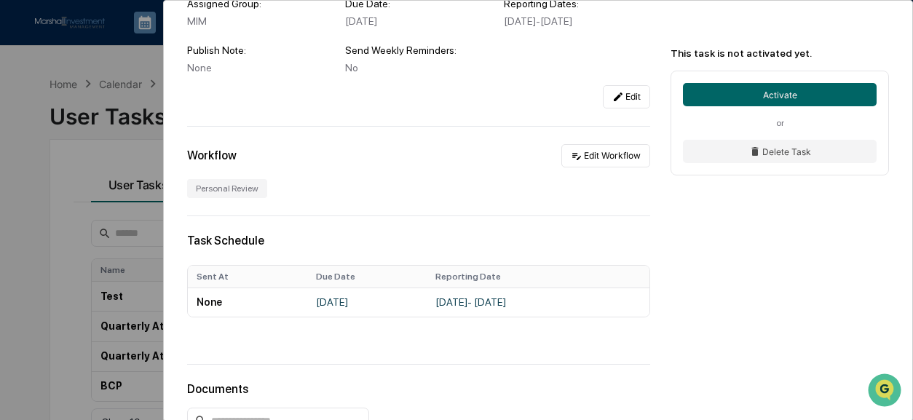
scroll to position [146, 0]
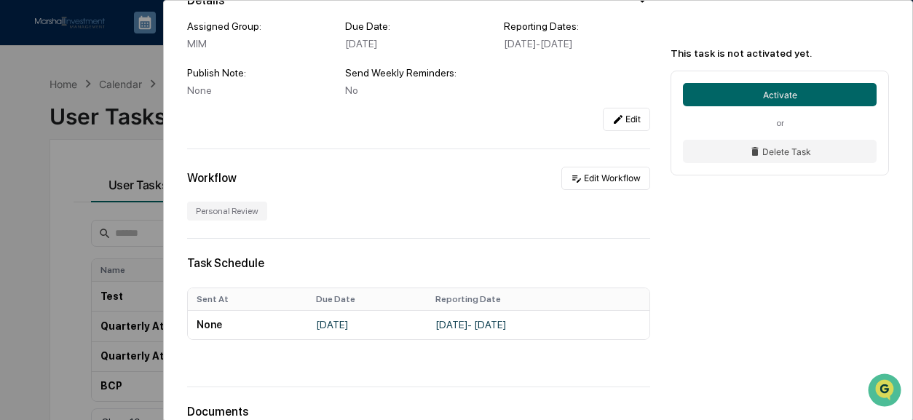
click at [240, 221] on div "Personal Review" at bounding box center [227, 211] width 80 height 19
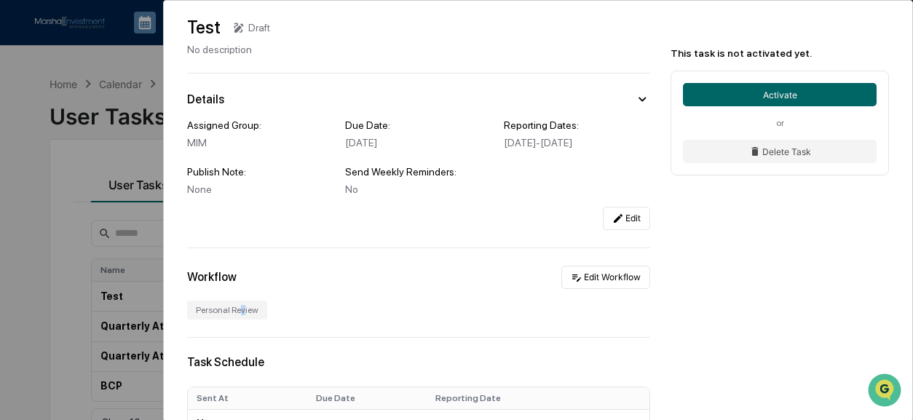
scroll to position [0, 0]
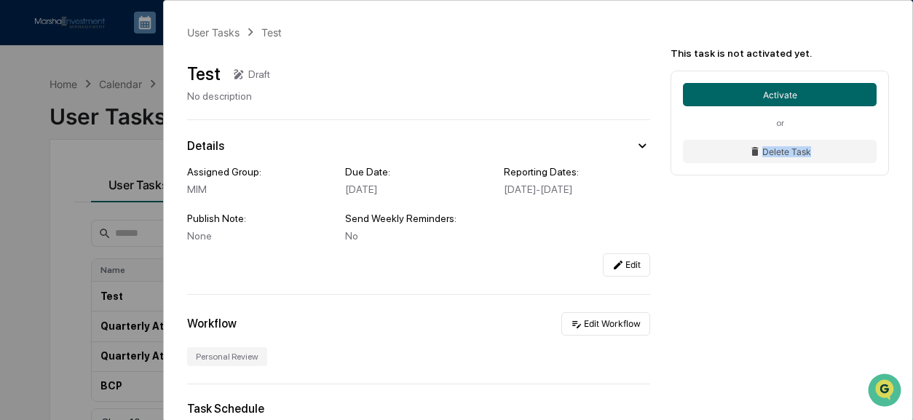
drag, startPoint x: 908, startPoint y: 136, endPoint x: 905, endPoint y: 191, distance: 55.4
click at [905, 191] on div "This task is not activated yet. Activate or Delete Task" at bounding box center [782, 100] width 259 height 198
click at [806, 148] on button "Delete Task" at bounding box center [780, 151] width 194 height 23
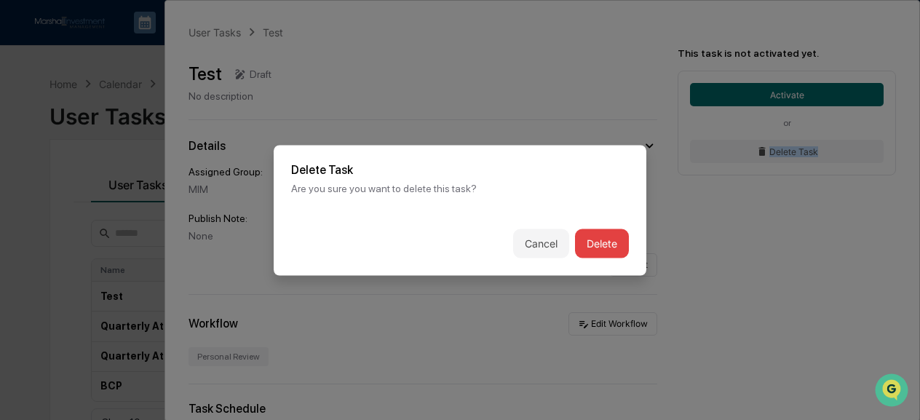
click at [587, 242] on button "Delete" at bounding box center [602, 243] width 54 height 29
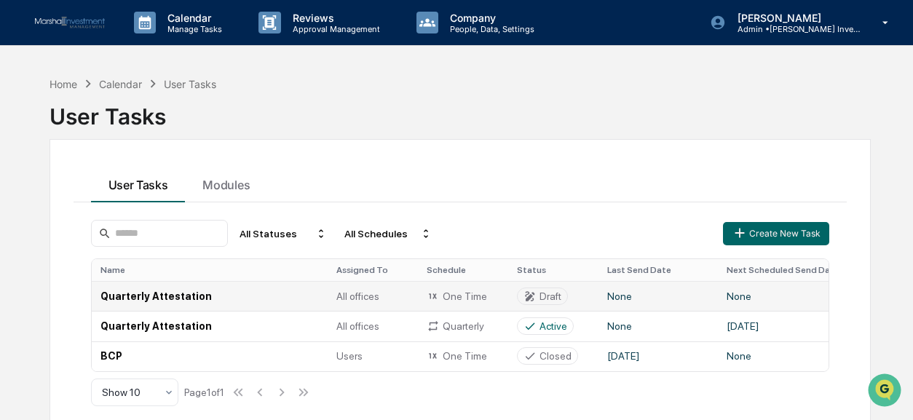
click at [655, 298] on td "None" at bounding box center [657, 296] width 119 height 30
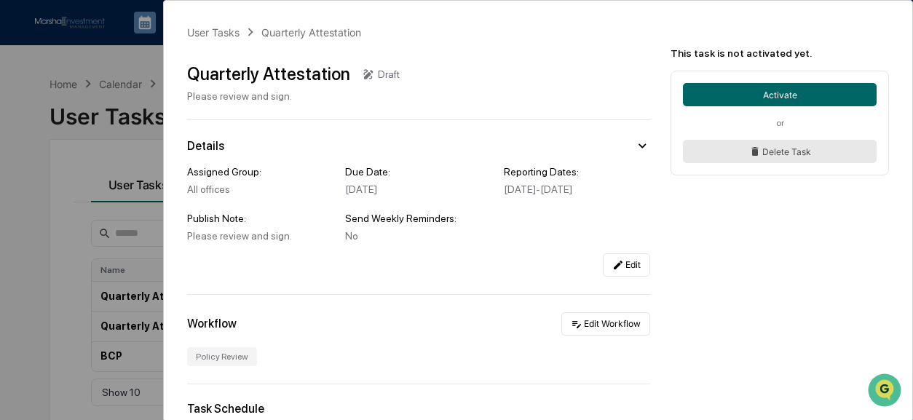
click at [771, 156] on button "Delete Task" at bounding box center [780, 151] width 194 height 23
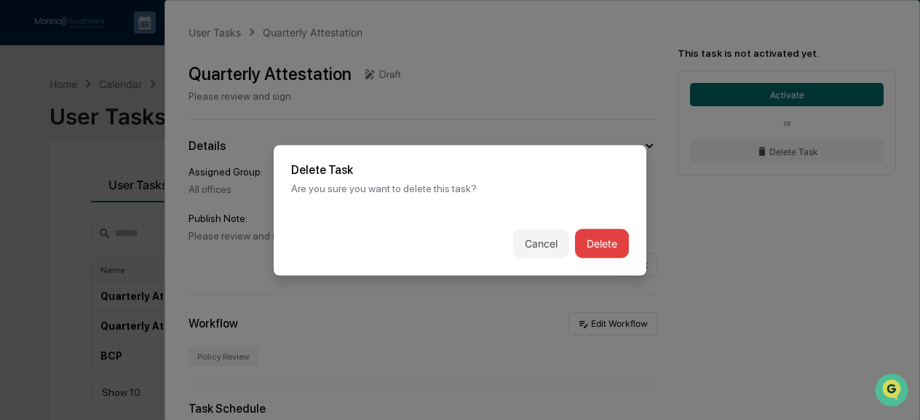
click at [595, 229] on button "Delete" at bounding box center [602, 243] width 54 height 29
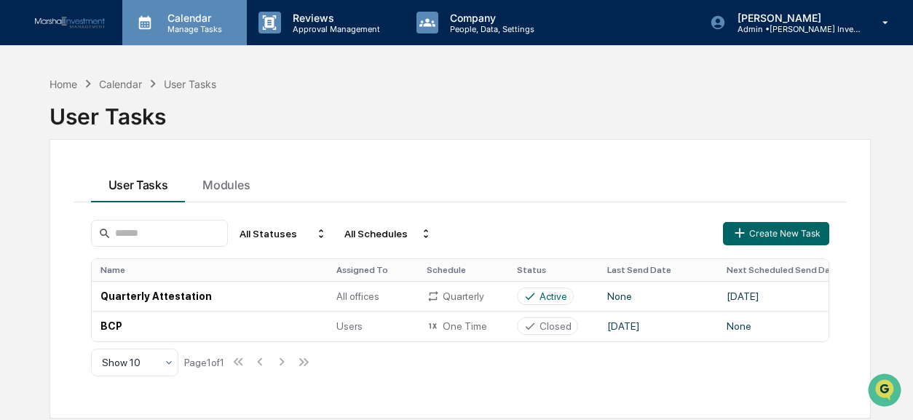
click at [190, 25] on p "Manage Tasks" at bounding box center [193, 29] width 74 height 10
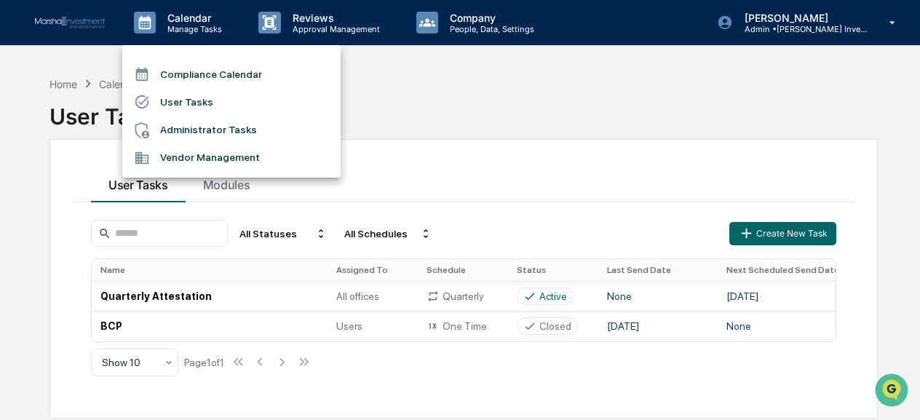
click at [491, 20] on div at bounding box center [460, 210] width 920 height 420
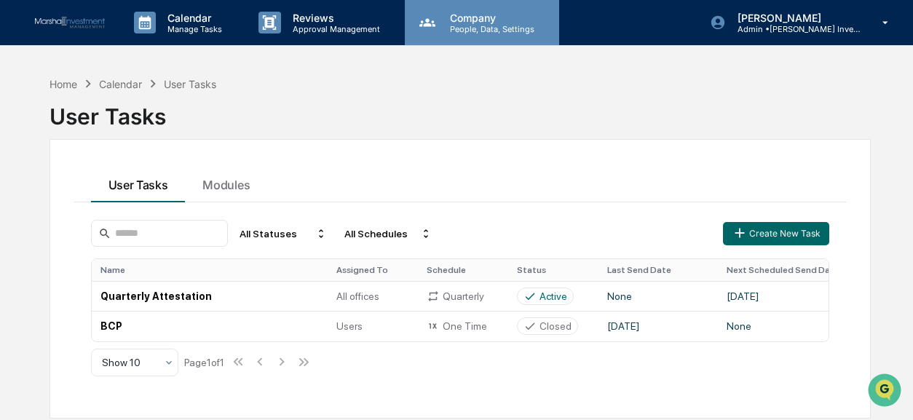
click at [495, 23] on p "Company" at bounding box center [489, 18] width 103 height 12
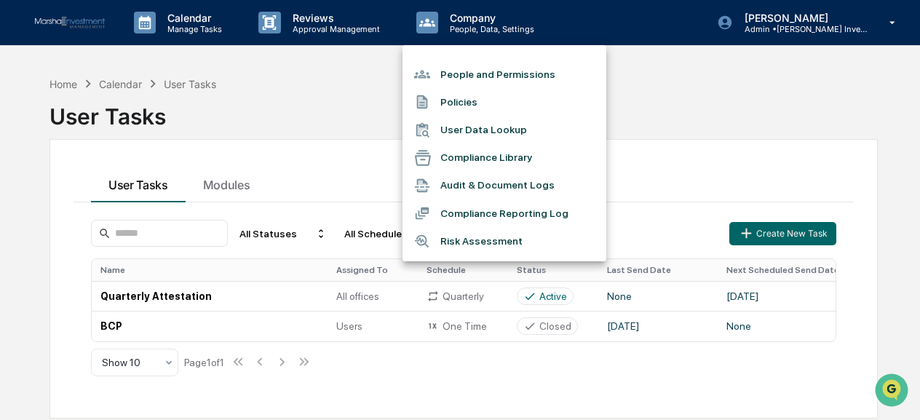
click at [528, 149] on li "Compliance Library" at bounding box center [504, 158] width 204 height 28
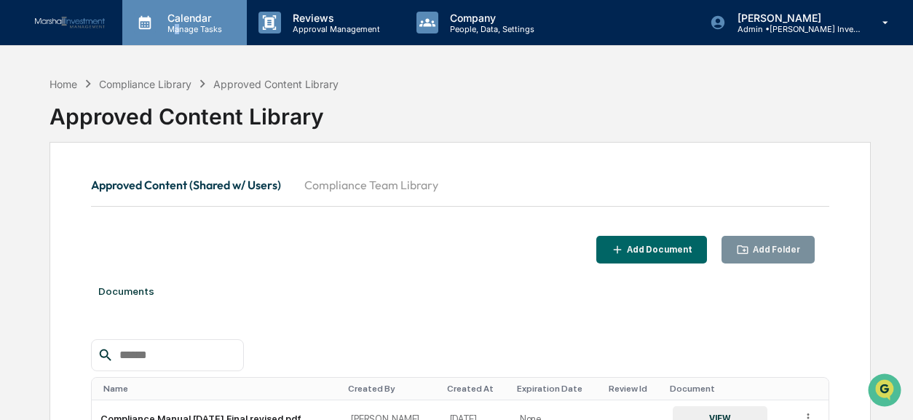
click at [177, 32] on p "Manage Tasks" at bounding box center [193, 29] width 74 height 10
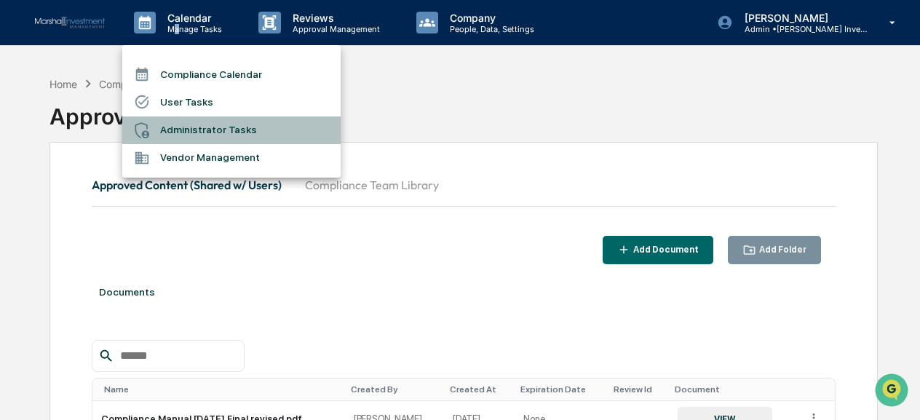
click at [202, 138] on li "Administrator Tasks" at bounding box center [231, 130] width 218 height 28
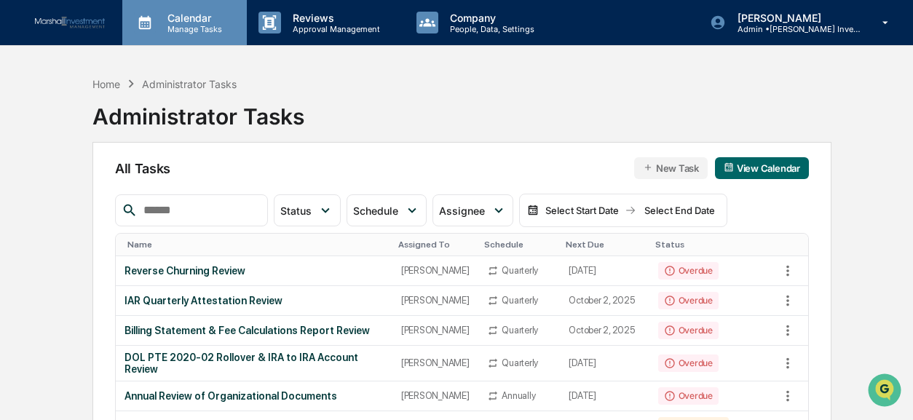
click at [194, 21] on p "Calendar" at bounding box center [193, 18] width 74 height 12
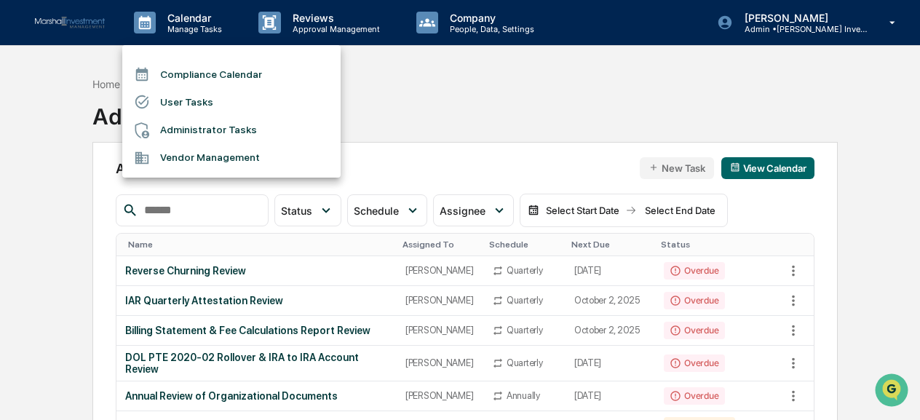
click at [207, 77] on li "Compliance Calendar" at bounding box center [231, 74] width 218 height 28
